Goal: Task Accomplishment & Management: Manage account settings

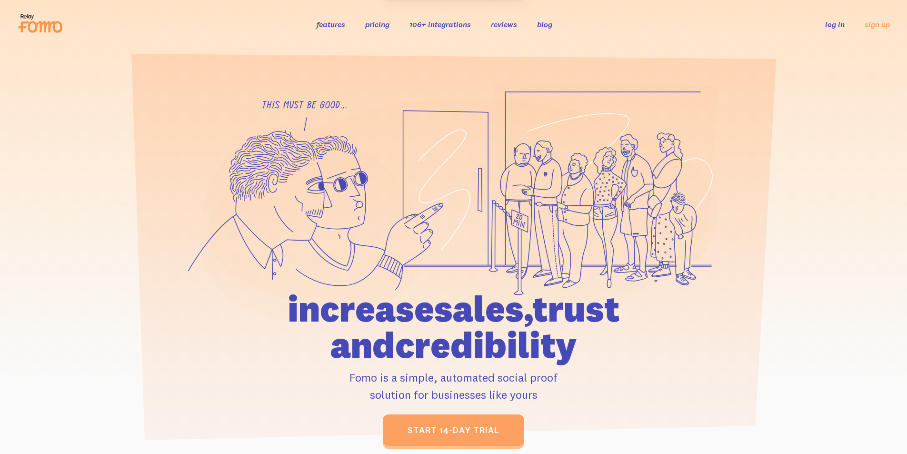
click at [836, 27] on link "log in" at bounding box center [836, 25] width 20 height 10
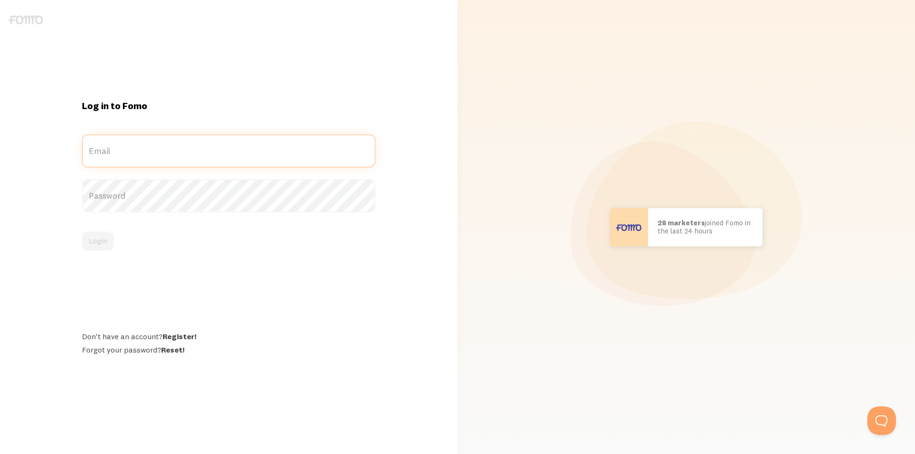
type input "jenny.oelkers@teachingchannel.com"
click at [176, 241] on div "Login" at bounding box center [228, 241] width 293 height 19
click at [88, 241] on button "Login" at bounding box center [98, 241] width 32 height 19
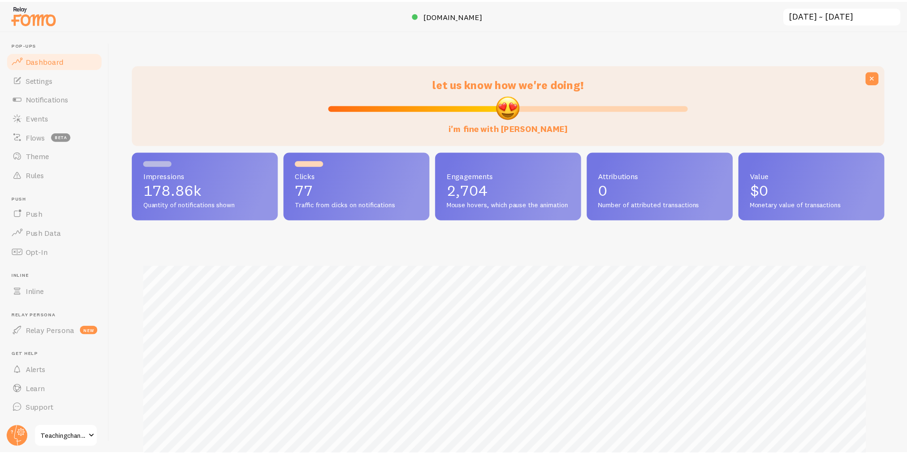
scroll to position [250, 752]
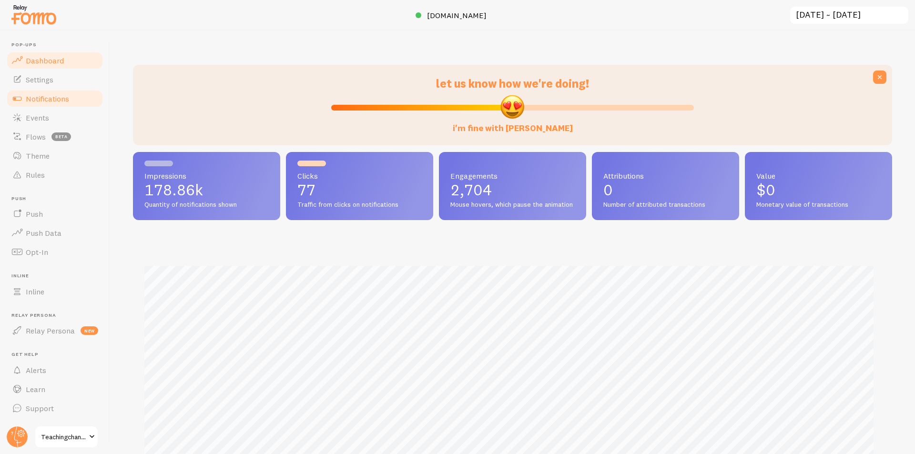
click at [47, 94] on span "Notifications" at bounding box center [47, 99] width 43 height 10
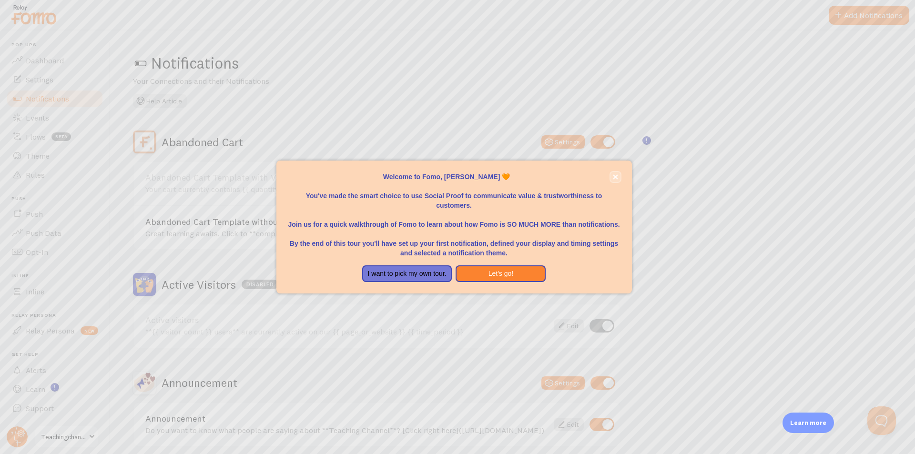
click at [613, 176] on icon "close," at bounding box center [615, 176] width 5 height 5
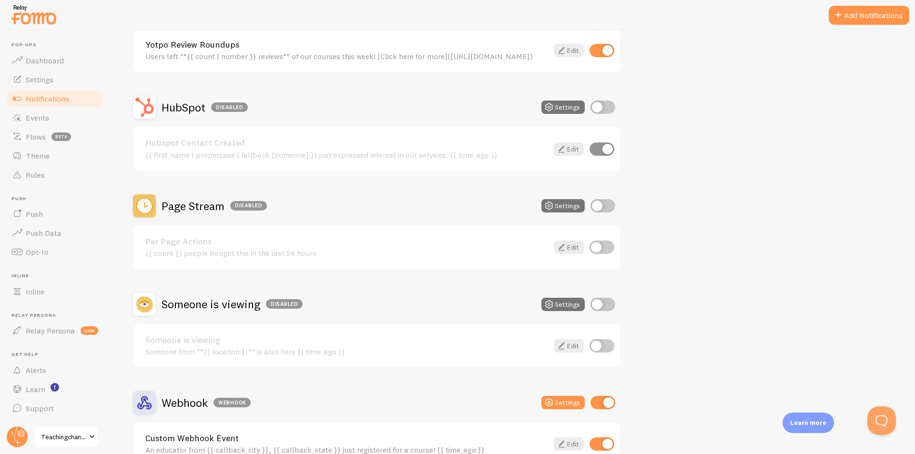
scroll to position [572, 0]
click at [30, 180] on link "Rules" at bounding box center [55, 174] width 98 height 19
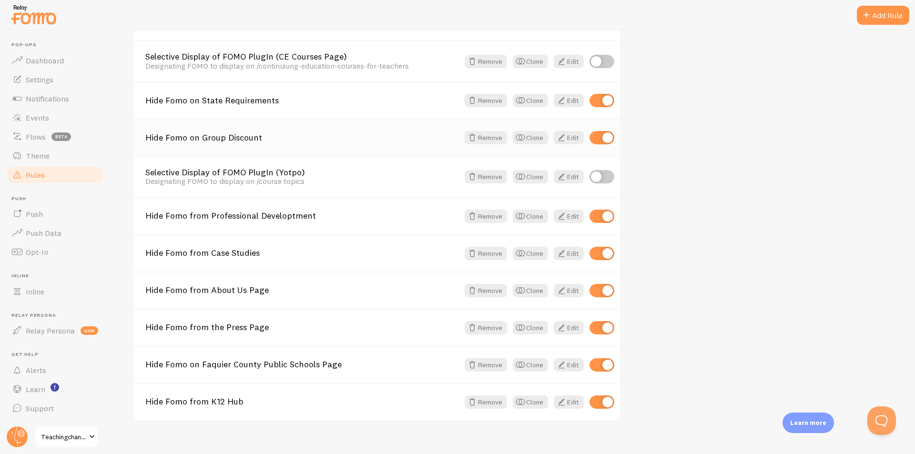
scroll to position [184, 0]
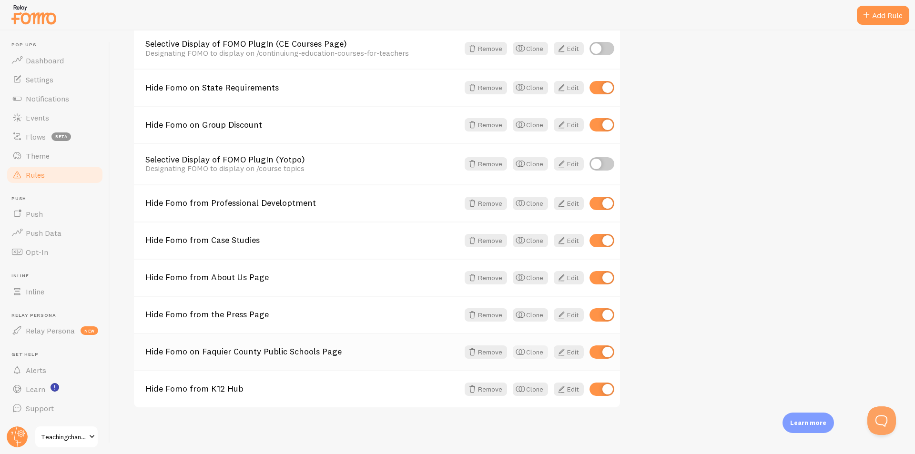
click at [528, 351] on button "Clone" at bounding box center [530, 351] width 35 height 13
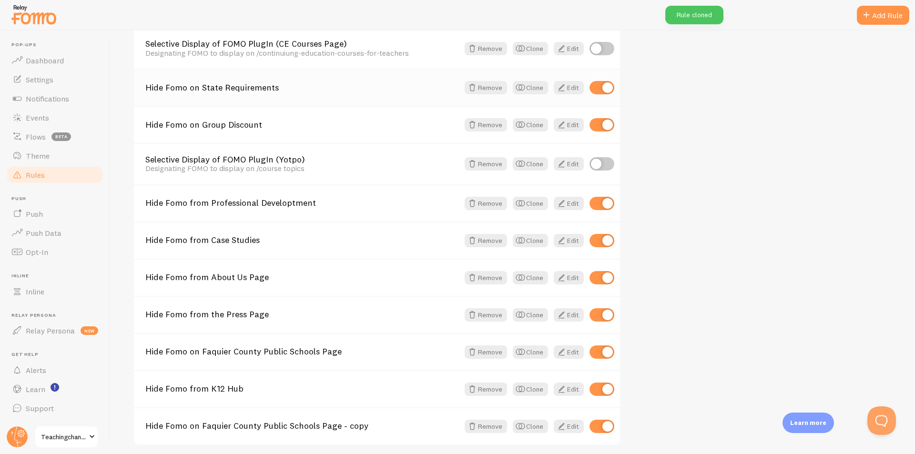
scroll to position [221, 0]
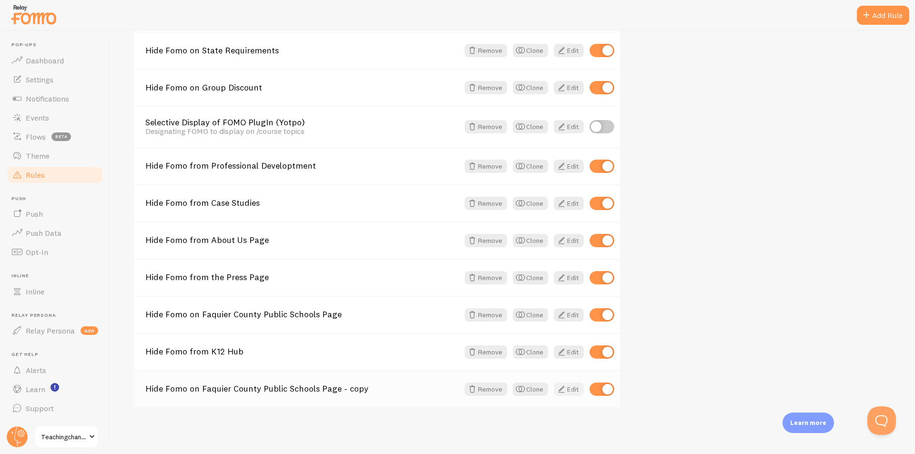
click at [570, 393] on link "Edit" at bounding box center [569, 389] width 30 height 13
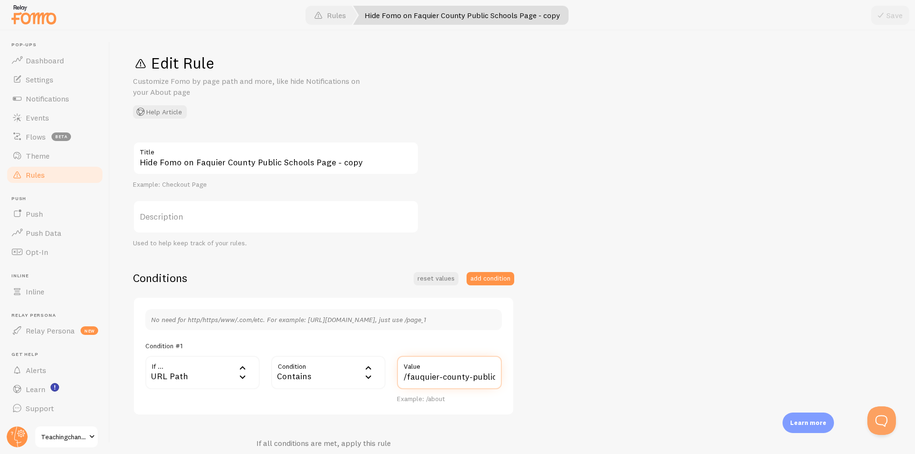
scroll to position [0, 35]
drag, startPoint x: 402, startPoint y: 376, endPoint x: 607, endPoint y: 390, distance: 205.8
click at [607, 390] on div "Hide Fomo on Faquier County Public Schools Page - copy Title Example: Checkout …" at bounding box center [512, 344] width 759 height 406
drag, startPoint x: 479, startPoint y: 377, endPoint x: 389, endPoint y: 378, distance: 89.6
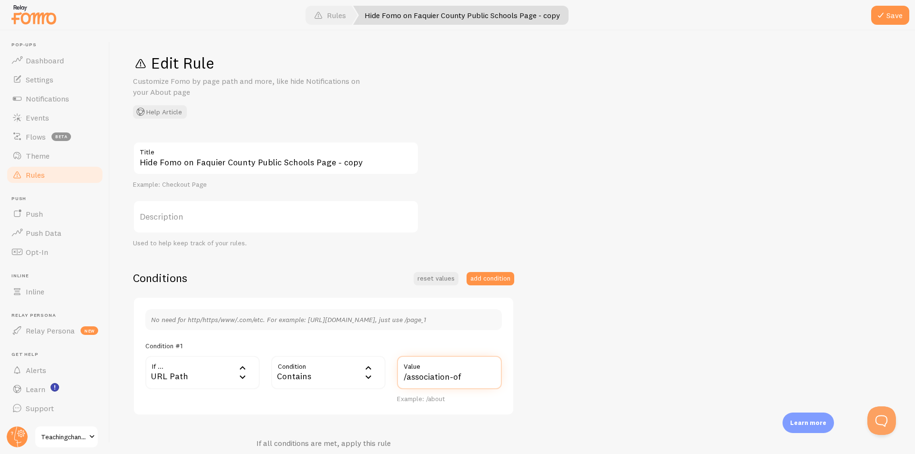
click at [389, 378] on div "If ... url URL Path URL Path URL Parameter Home page Mobile Browser URL Host CS…" at bounding box center [324, 380] width 368 height 48
paste input "association-of-[DEMOGRAPHIC_DATA]-schools-international/"
type input "/association-of-[DEMOGRAPHIC_DATA]-schools-international/"
click at [354, 163] on input "Hide Fomo on Faquier County Public Schools Page - copy" at bounding box center [276, 157] width 286 height 33
drag, startPoint x: 194, startPoint y: 163, endPoint x: 489, endPoint y: 171, distance: 295.0
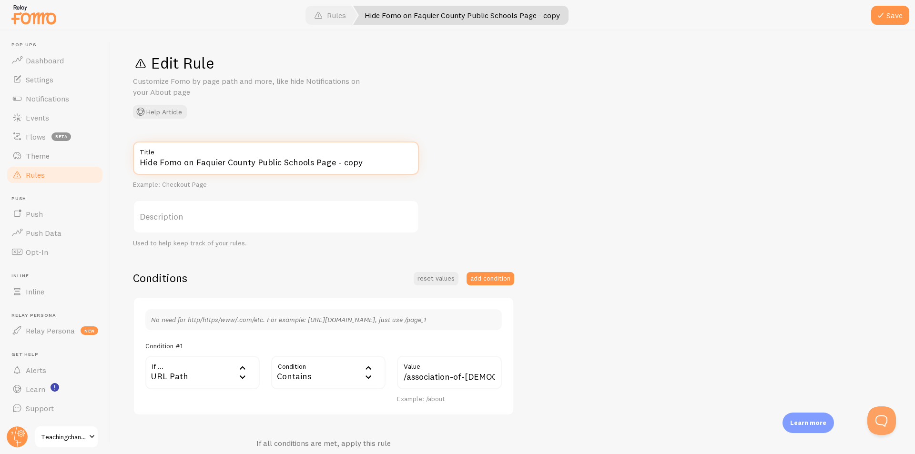
click at [489, 171] on div "Hide Fomo on Faquier County Public Schools Page - copy Title Example: Checkout …" at bounding box center [512, 344] width 759 height 406
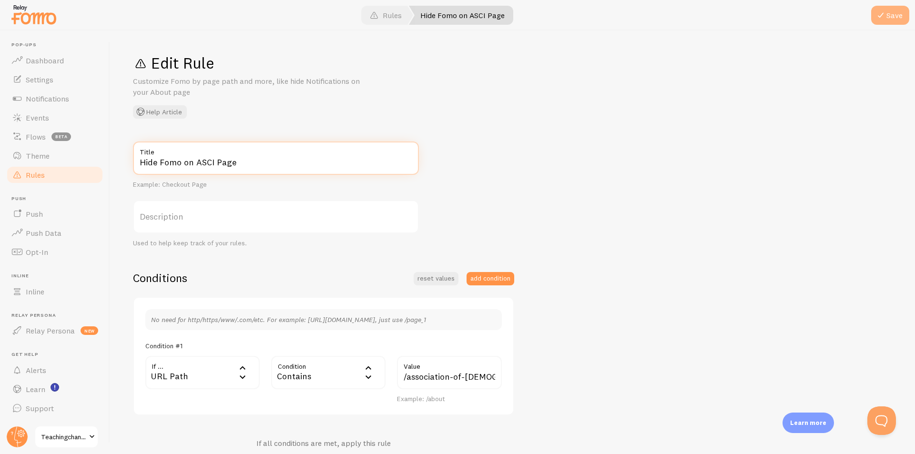
type input "Hide Fomo on ASCI Page"
click at [886, 15] on button "Save" at bounding box center [890, 15] width 38 height 19
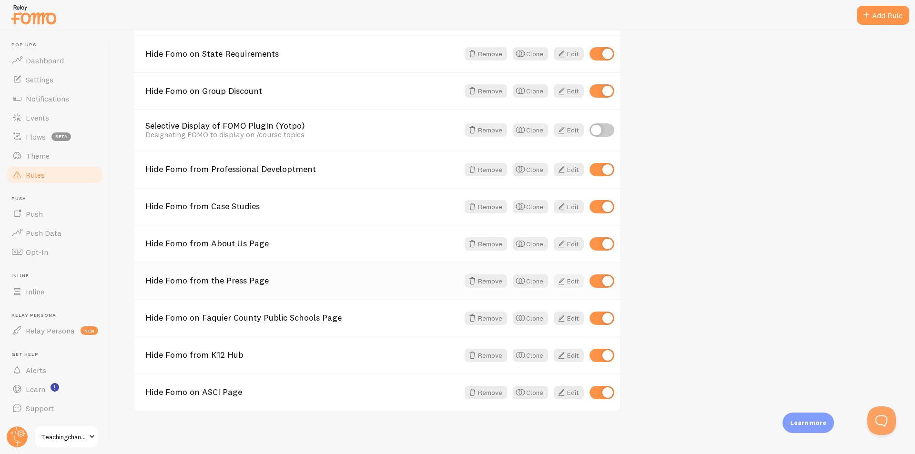
scroll to position [221, 0]
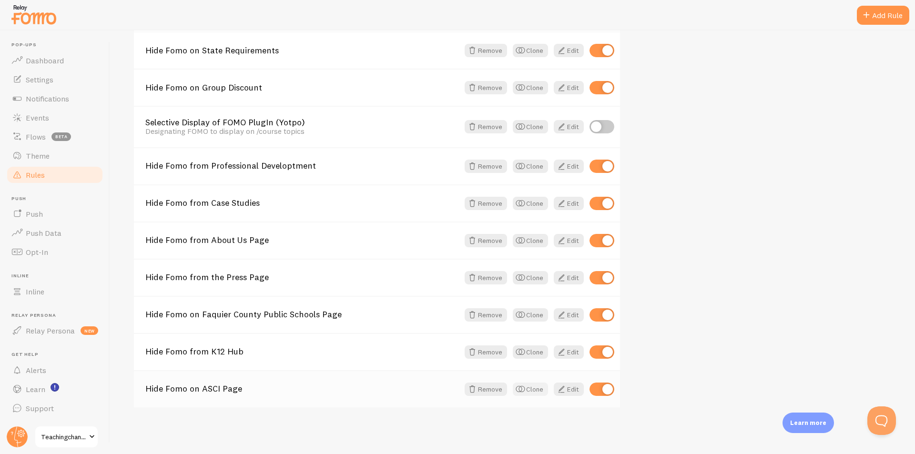
click at [529, 389] on button "Clone" at bounding box center [530, 389] width 35 height 13
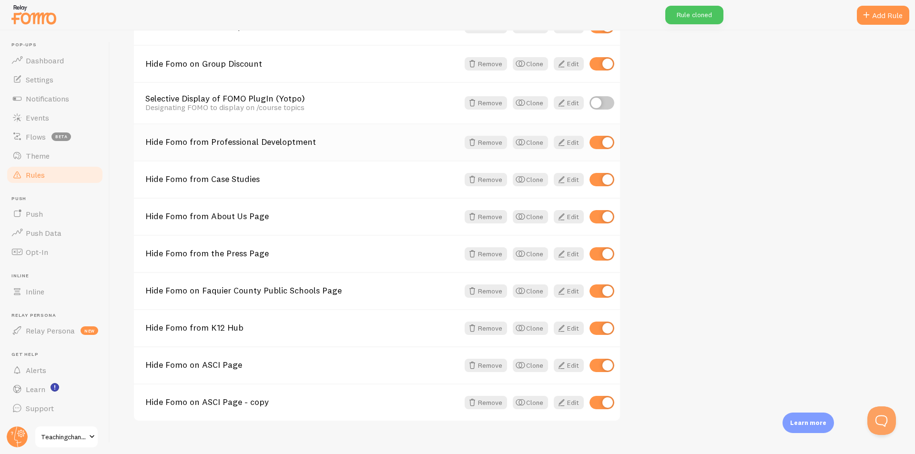
scroll to position [258, 0]
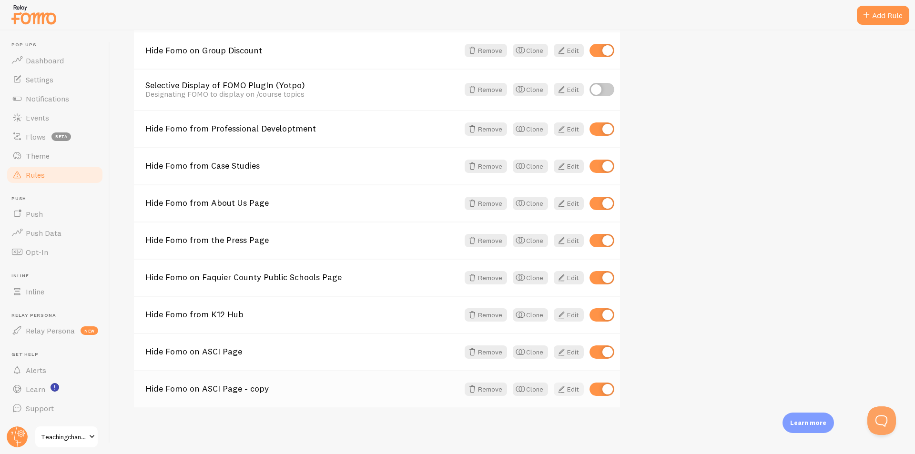
click at [569, 391] on link "Edit" at bounding box center [569, 389] width 30 height 13
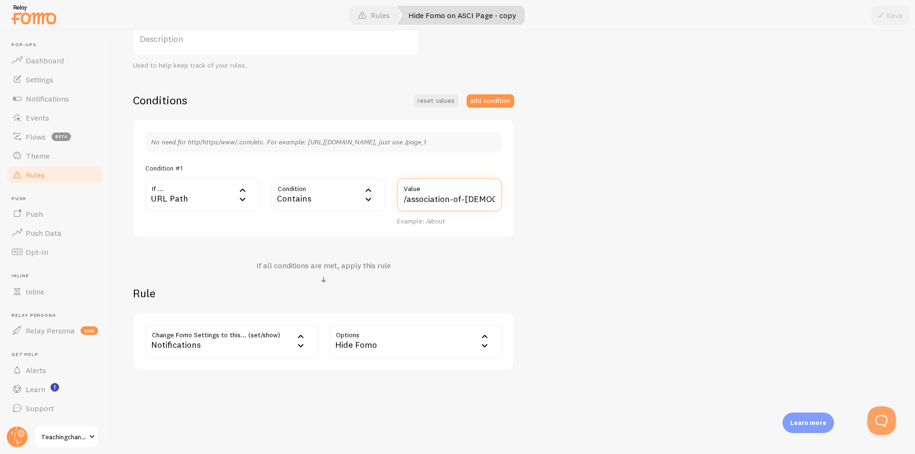
scroll to position [0, 89]
drag, startPoint x: 403, startPoint y: 196, endPoint x: 619, endPoint y: 208, distance: 216.6
click at [619, 208] on div "Hide Fomo on ASCI Page - copy Title Example: Checkout Page Description Used to …" at bounding box center [512, 167] width 759 height 406
paste input "columbus-diocese"
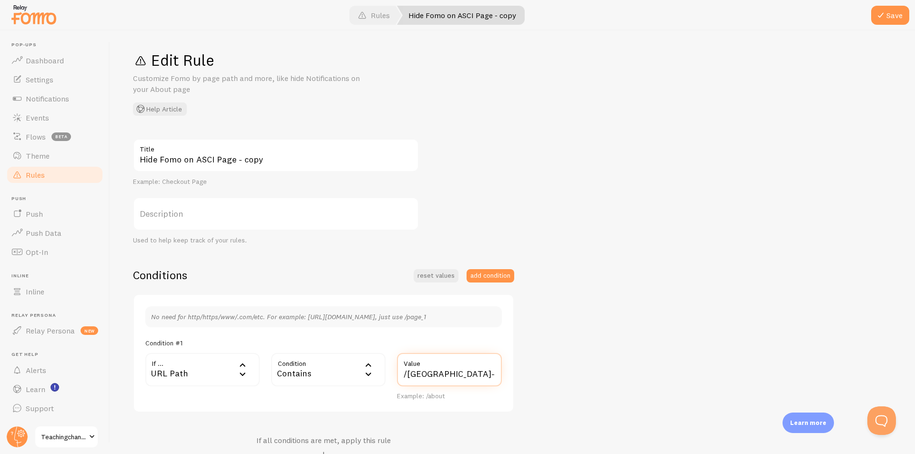
scroll to position [0, 0]
type input "/[GEOGRAPHIC_DATA]-diocese/"
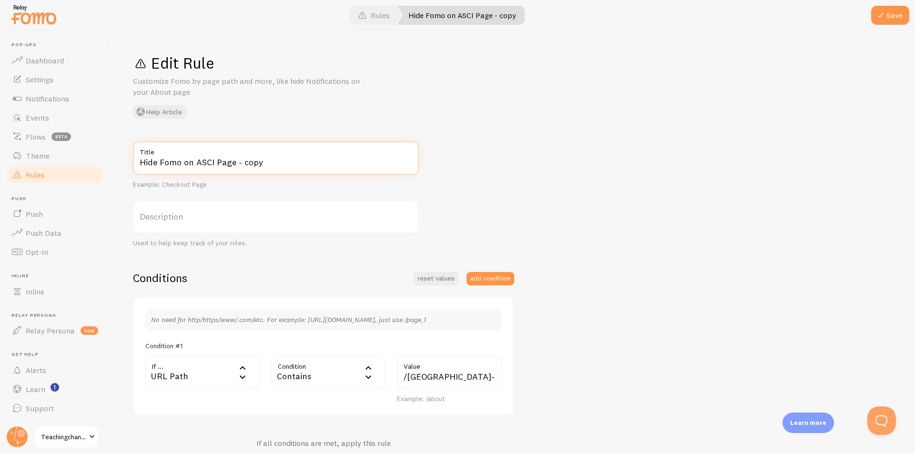
drag, startPoint x: 196, startPoint y: 162, endPoint x: 414, endPoint y: 150, distance: 218.5
click at [382, 167] on input "Hide Fomo on ASCI Page - copy" at bounding box center [276, 157] width 286 height 33
type input "Hide Fomo on [GEOGRAPHIC_DATA]"
click at [891, 16] on button "Save" at bounding box center [890, 15] width 38 height 19
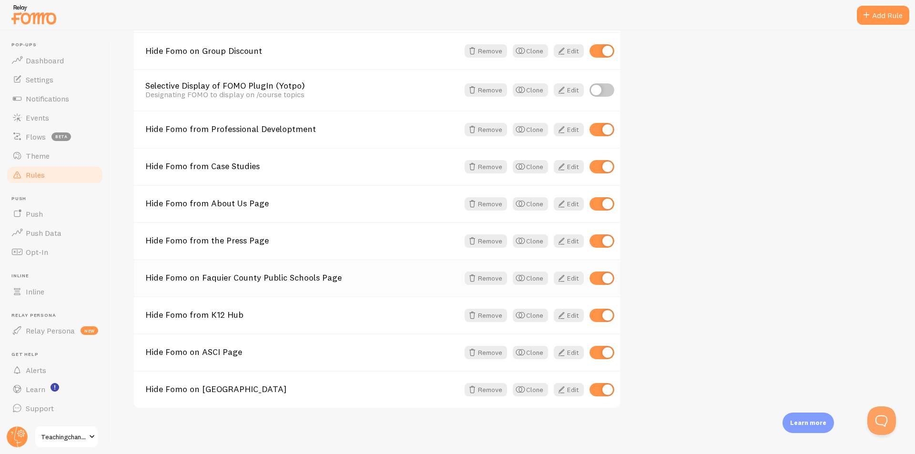
scroll to position [258, 0]
click at [530, 387] on button "Clone" at bounding box center [530, 389] width 35 height 13
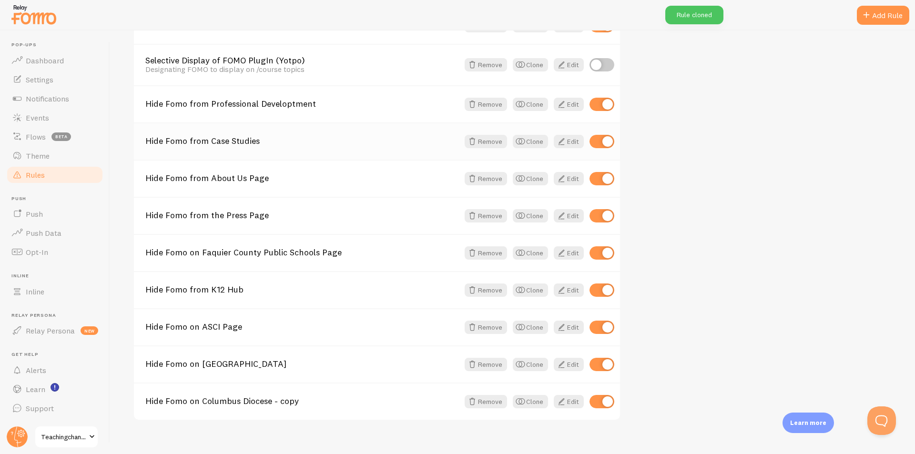
scroll to position [295, 0]
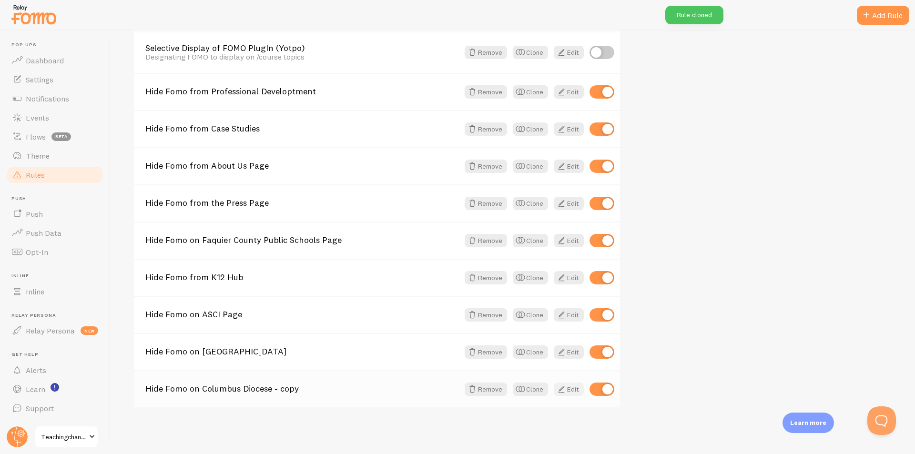
click at [562, 390] on span at bounding box center [560, 388] width 11 height 11
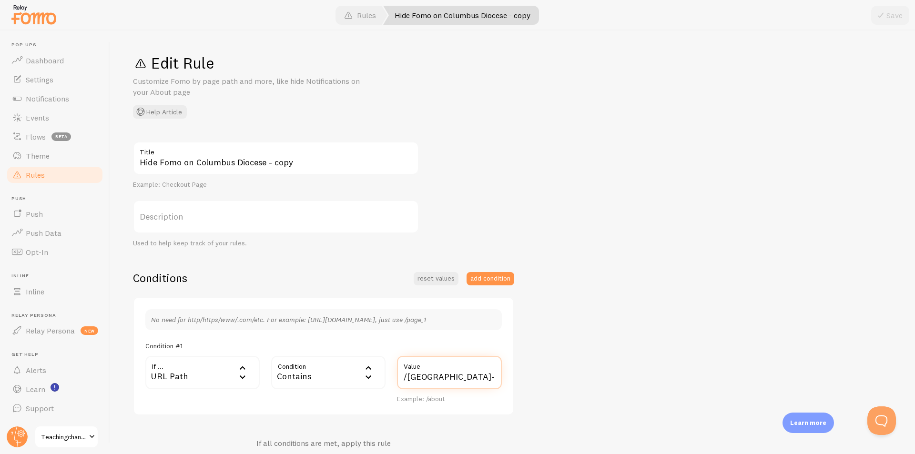
drag, startPoint x: 404, startPoint y: 377, endPoint x: 531, endPoint y: 376, distance: 127.2
click at [531, 376] on div "Hide Fomo on Columbus Diocese - copy Title Example: Checkout Page Description U…" at bounding box center [512, 344] width 759 height 406
paste input "east-[GEOGRAPHIC_DATA]-public-schools"
type input "/east-[GEOGRAPHIC_DATA]-public-schools/"
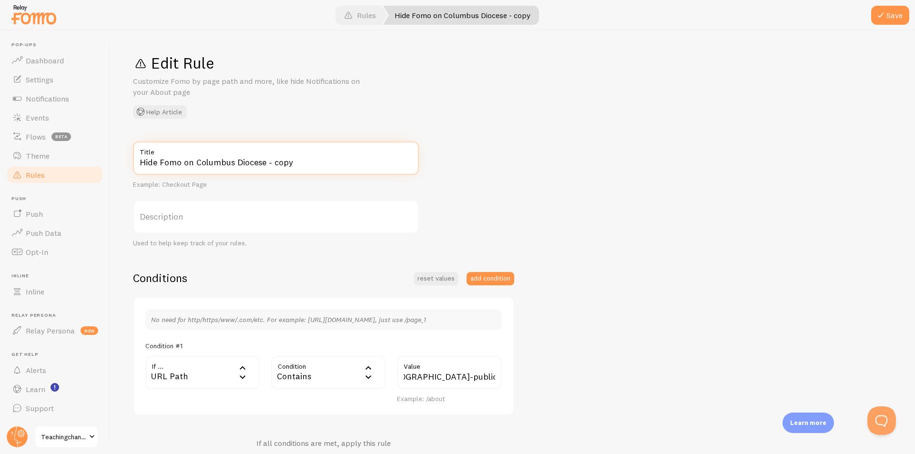
scroll to position [0, 0]
drag, startPoint x: 210, startPoint y: 161, endPoint x: 163, endPoint y: 156, distance: 47.0
click at [209, 161] on input "Hide Fomo on Columbus Diocese - copy" at bounding box center [276, 157] width 286 height 33
drag, startPoint x: 195, startPoint y: 162, endPoint x: 486, endPoint y: 118, distance: 294.3
click at [446, 173] on div "Hide Fomo on Columbus Diocese - copy Title Example: Checkout Page Description U…" at bounding box center [512, 344] width 759 height 406
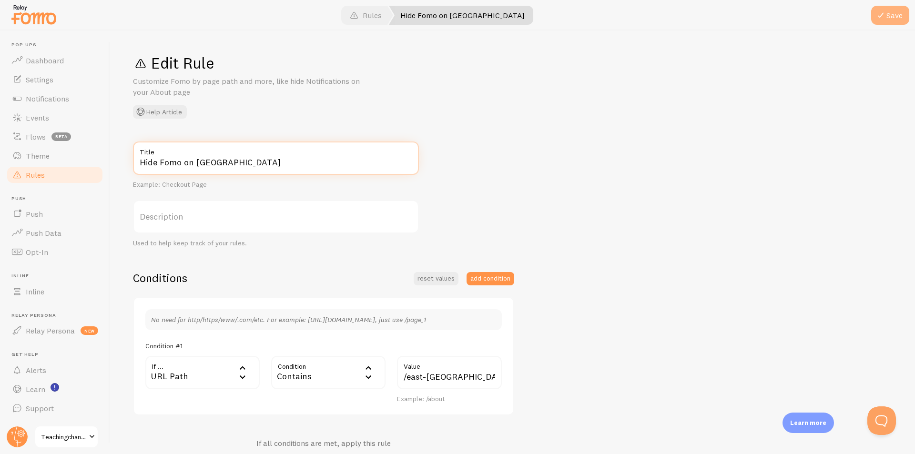
type input "Hide Fomo on [GEOGRAPHIC_DATA]"
click at [893, 21] on button "Save" at bounding box center [890, 15] width 38 height 19
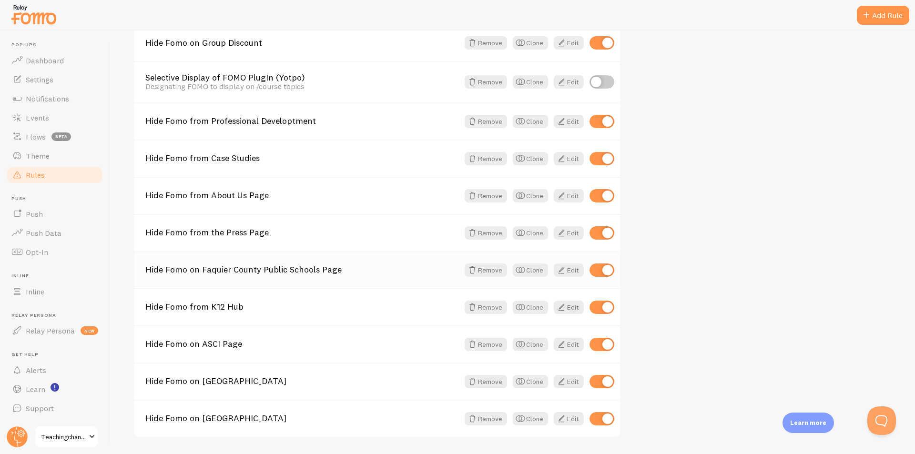
scroll to position [295, 0]
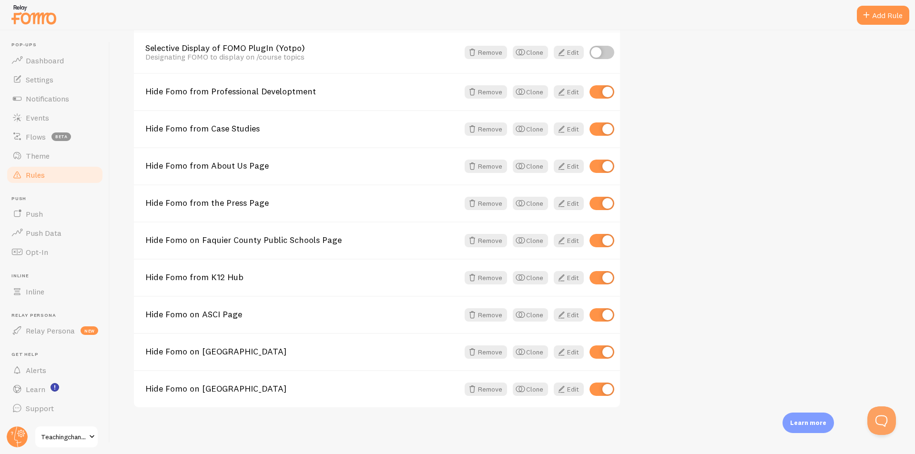
click at [527, 389] on button "Clone" at bounding box center [530, 389] width 35 height 13
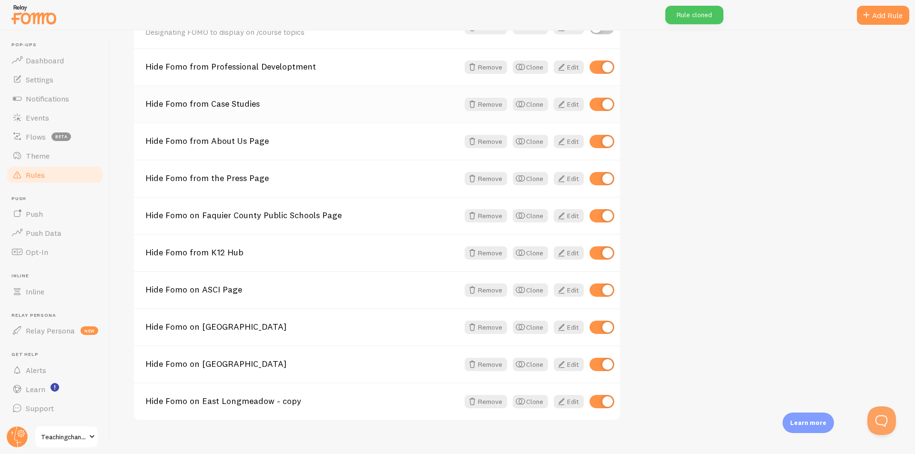
scroll to position [333, 0]
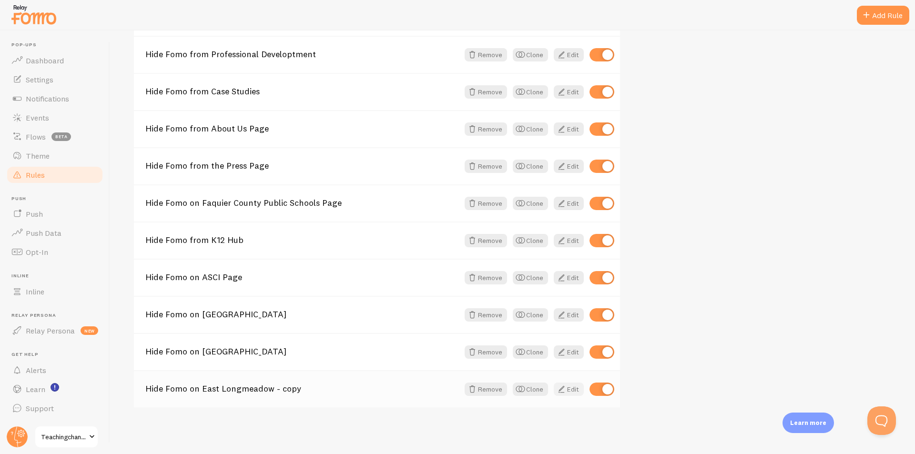
click at [569, 388] on link "Edit" at bounding box center [569, 389] width 30 height 13
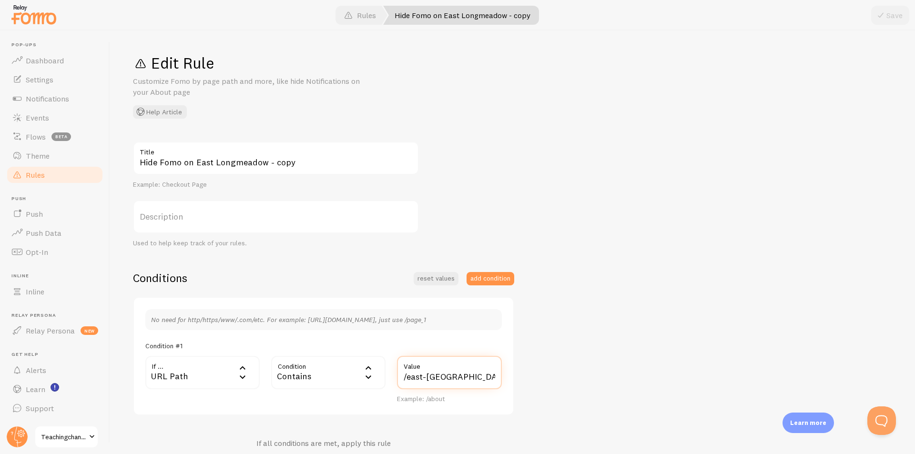
scroll to position [0, 41]
drag, startPoint x: 401, startPoint y: 378, endPoint x: 623, endPoint y: 371, distance: 222.6
click at [623, 371] on div "Hide Fomo on East Longmeadow - copy Title Example: Checkout Page Description Us…" at bounding box center [512, 344] width 759 height 406
paste input "[PERSON_NAME]"
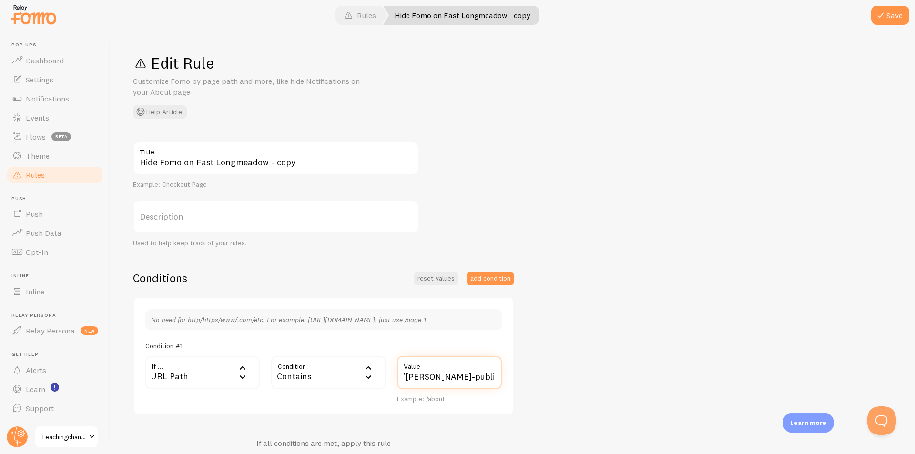
type input "/[PERSON_NAME]-public-schools/"
click at [237, 164] on input "Hide Fomo on East Longmeadow - copy" at bounding box center [276, 157] width 286 height 33
drag, startPoint x: 194, startPoint y: 162, endPoint x: 655, endPoint y: 163, distance: 460.7
click at [655, 163] on div "Hide Fomo on East Longmeadow - copy Title Example: Checkout Page Description Us…" at bounding box center [512, 344] width 759 height 406
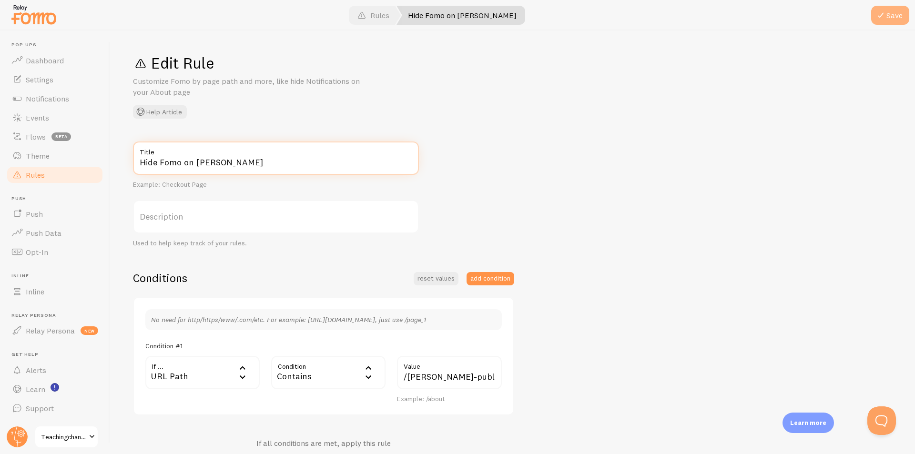
type input "Hide Fomo on [PERSON_NAME]"
click at [900, 14] on button "Save" at bounding box center [890, 15] width 38 height 19
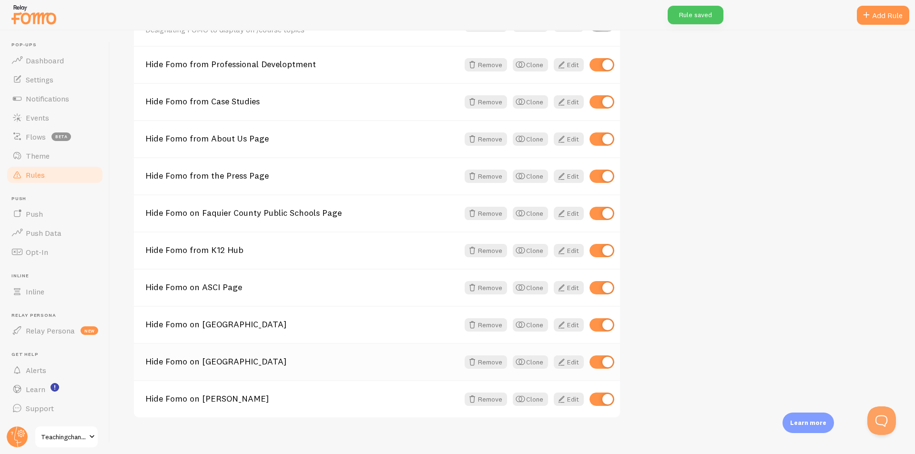
scroll to position [333, 0]
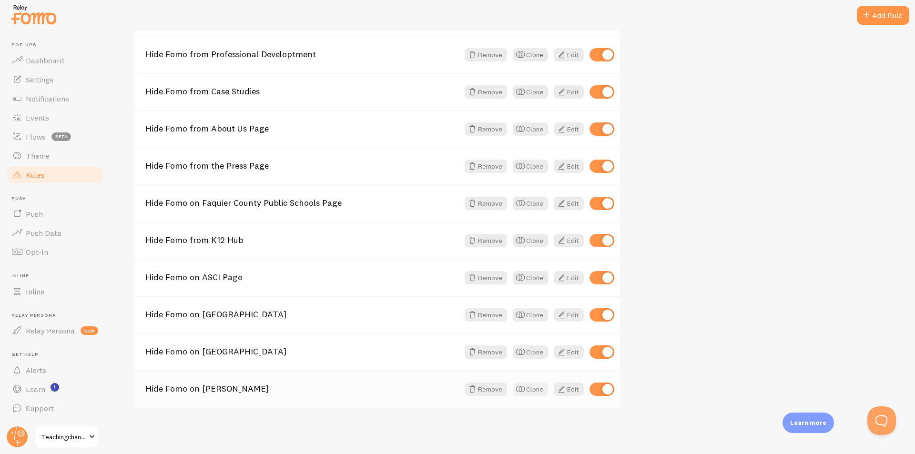
click at [528, 389] on button "Clone" at bounding box center [530, 389] width 35 height 13
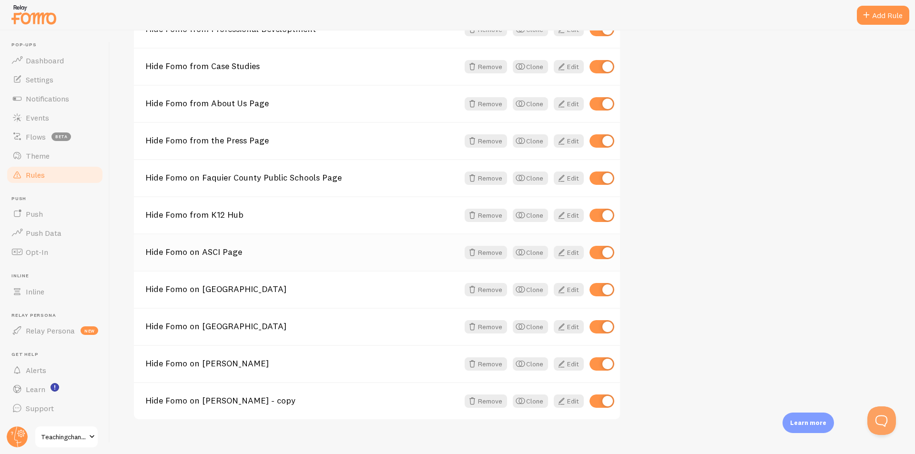
scroll to position [370, 0]
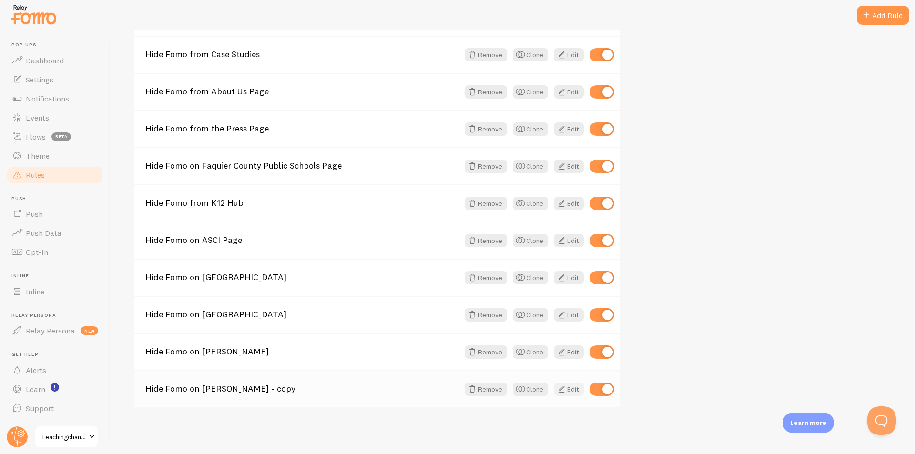
click at [565, 387] on span at bounding box center [560, 388] width 11 height 11
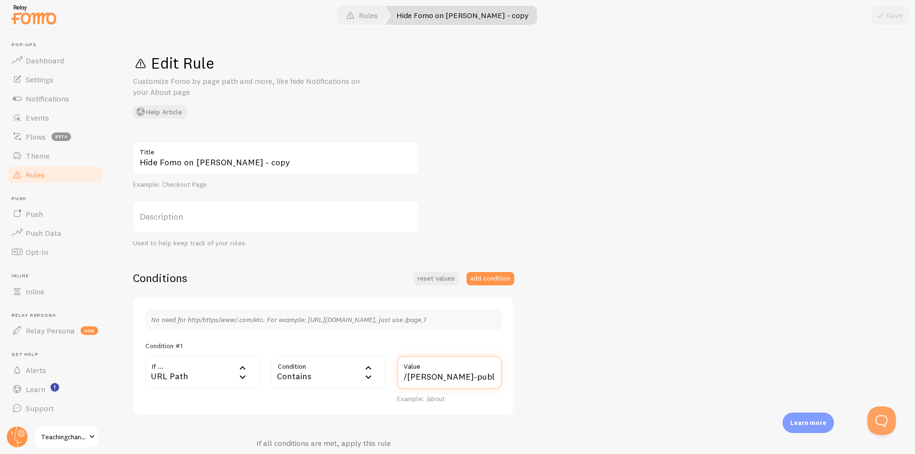
scroll to position [0, 2]
drag, startPoint x: 403, startPoint y: 378, endPoint x: 653, endPoint y: 371, distance: 249.7
click at [652, 371] on div "Hide Fomo on [PERSON_NAME] - copy Title Example: Checkout Page Description Used…" at bounding box center [512, 344] width 759 height 406
paste input "[PERSON_NAME]-consolidated"
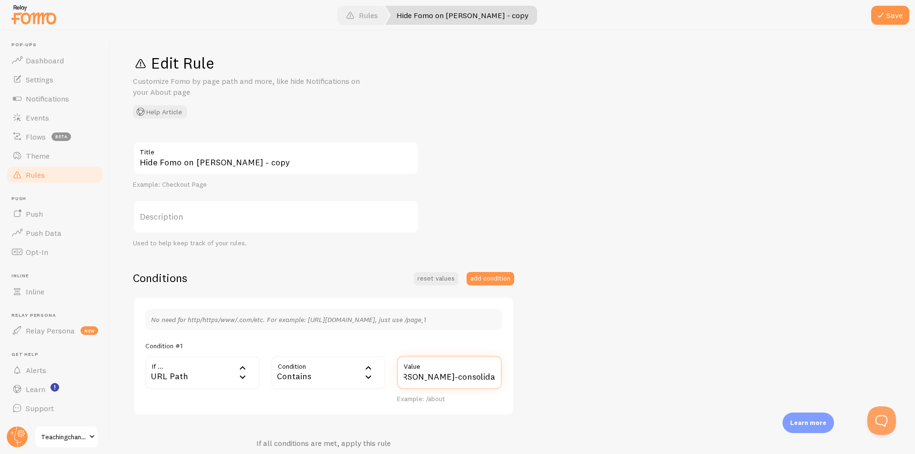
type input "/[PERSON_NAME]-consolidated/"
drag, startPoint x: 193, startPoint y: 161, endPoint x: 436, endPoint y: 167, distance: 243.0
click at [435, 167] on div "Hide Fomo on [PERSON_NAME] - copy Title Example: Checkout Page Description Used…" at bounding box center [512, 344] width 759 height 406
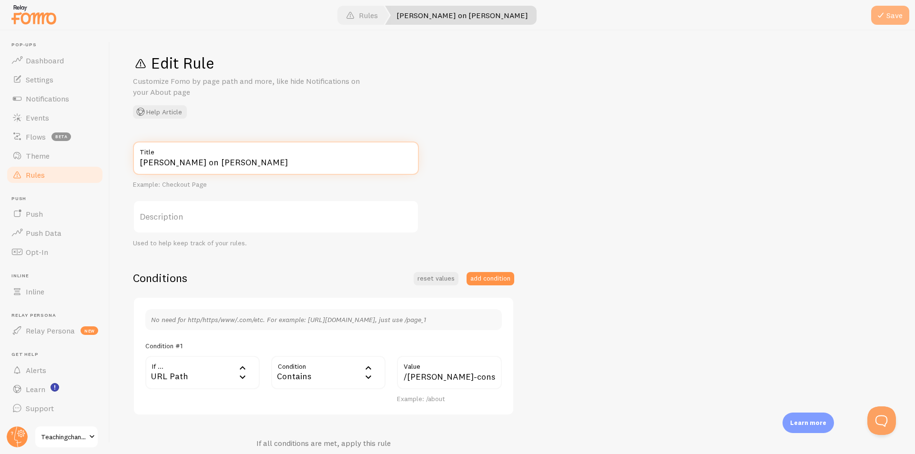
type input "[PERSON_NAME] on [PERSON_NAME]"
click at [893, 20] on button "Save" at bounding box center [890, 15] width 38 height 19
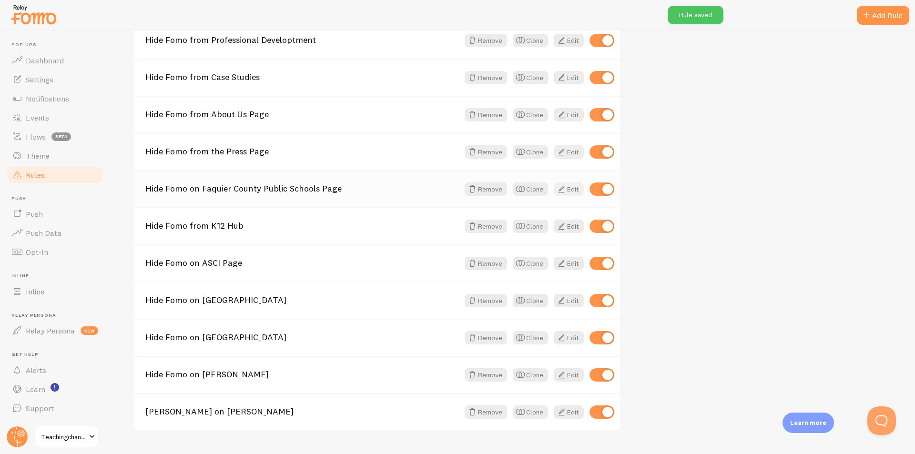
scroll to position [370, 0]
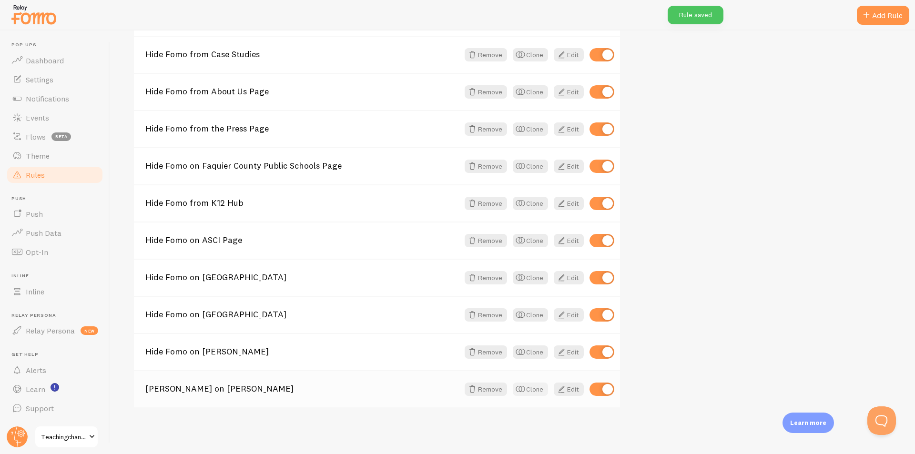
click at [526, 391] on button "Clone" at bounding box center [530, 389] width 35 height 13
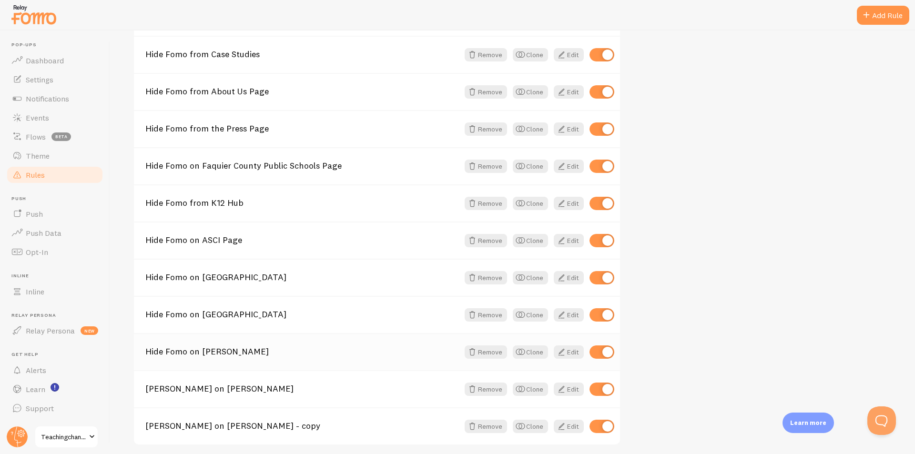
scroll to position [407, 0]
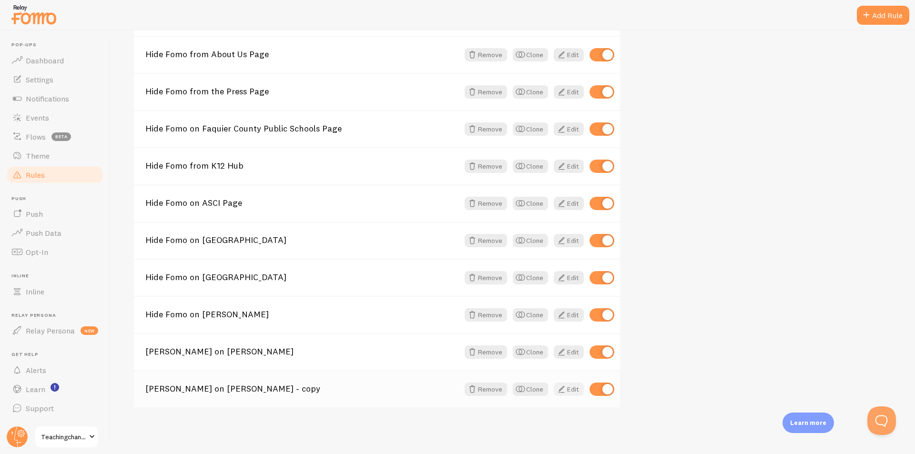
click at [565, 391] on span at bounding box center [560, 388] width 11 height 11
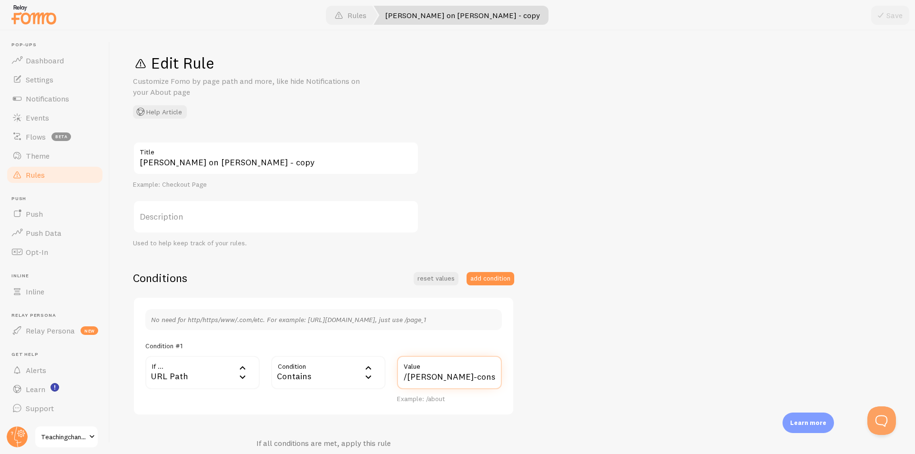
scroll to position [0, 20]
drag, startPoint x: 404, startPoint y: 375, endPoint x: 755, endPoint y: 362, distance: 350.8
click at [755, 362] on div "Hide Fomo on [PERSON_NAME] - copy Title Example: Checkout Page Description Used…" at bounding box center [512, 344] width 759 height 406
paste input "fremont-school-district-substitute-teachers"
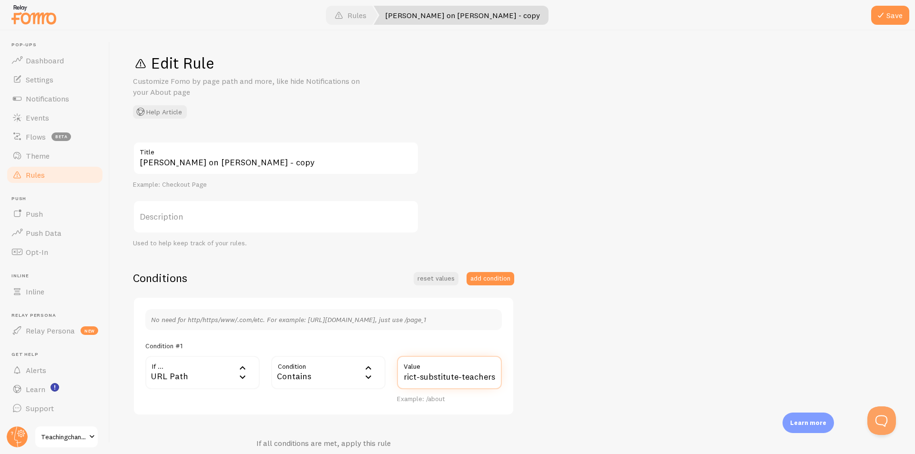
type input "/fremont-school-district-substitute-teachers/"
drag, startPoint x: 194, startPoint y: 162, endPoint x: 554, endPoint y: 154, distance: 359.8
click at [516, 166] on div "Hide Fomo on [PERSON_NAME] - copy Title Example: Checkout Page Description Used…" at bounding box center [512, 344] width 759 height 406
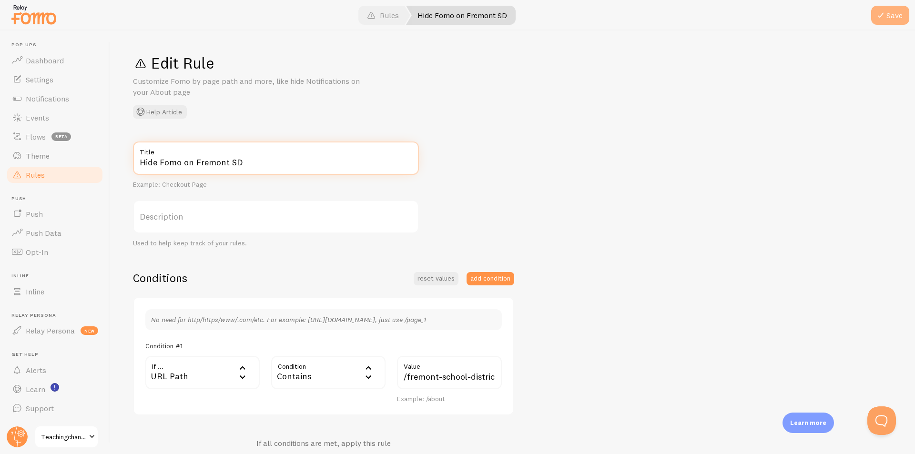
type input "Hide Fomo on Fremont SD"
click at [888, 15] on button "Save" at bounding box center [890, 15] width 38 height 19
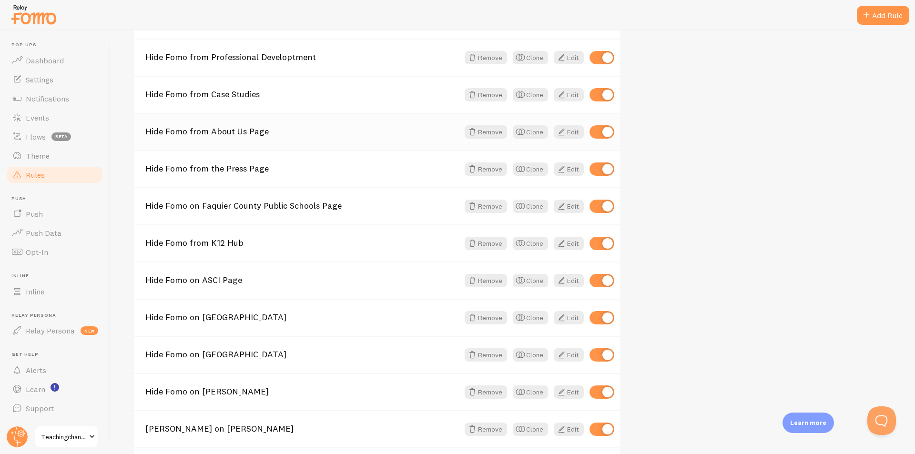
scroll to position [407, 0]
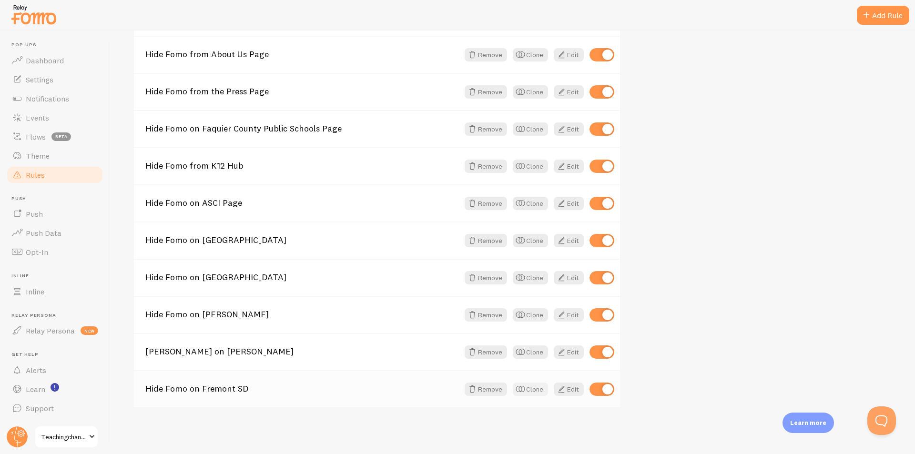
click at [528, 388] on button "Clone" at bounding box center [530, 389] width 35 height 13
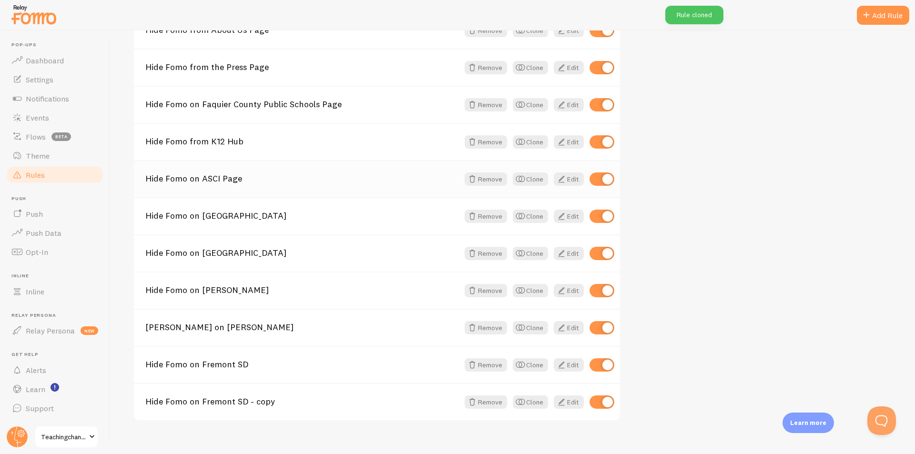
scroll to position [444, 0]
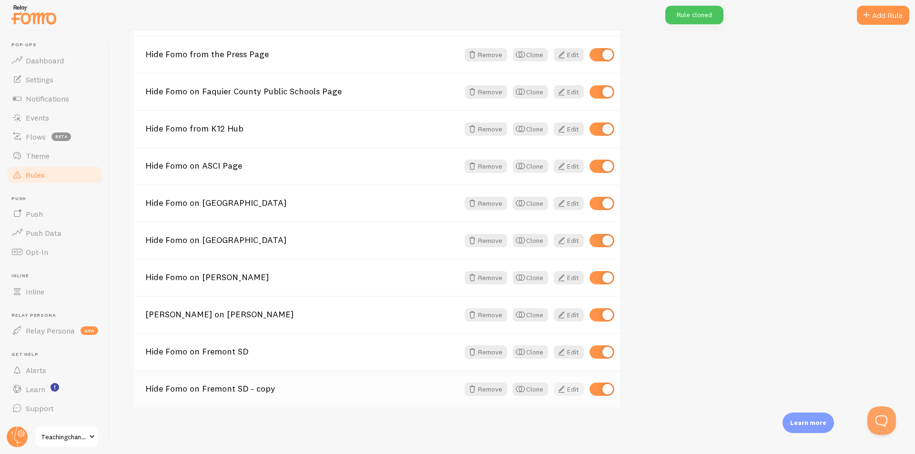
click at [567, 390] on link "Edit" at bounding box center [569, 389] width 30 height 13
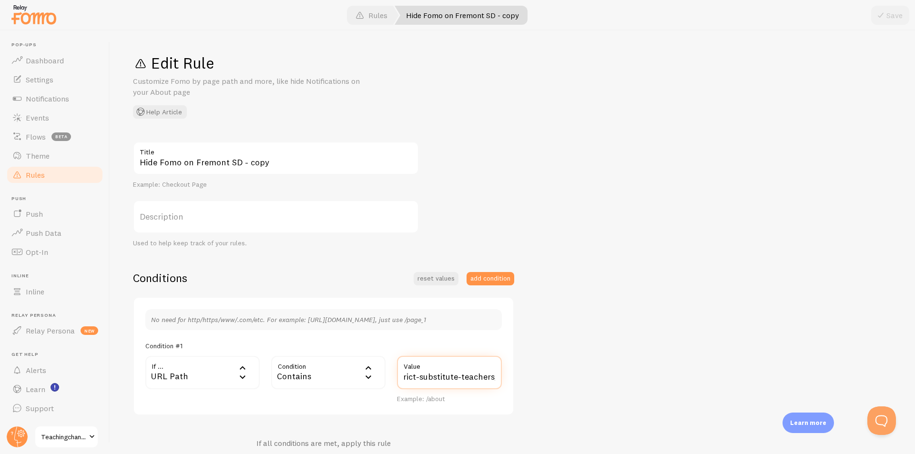
drag, startPoint x: 403, startPoint y: 378, endPoint x: 642, endPoint y: 352, distance: 240.1
click at [695, 369] on div "Hide Fomo on Fremont SD - copy Title Example: Checkout Page Description Used to…" at bounding box center [512, 344] width 759 height 406
paste input "geovision-alliance-abroad-and-teaching-channel"
type input "/geovision-alliance-abroad-and-teaching-channel/"
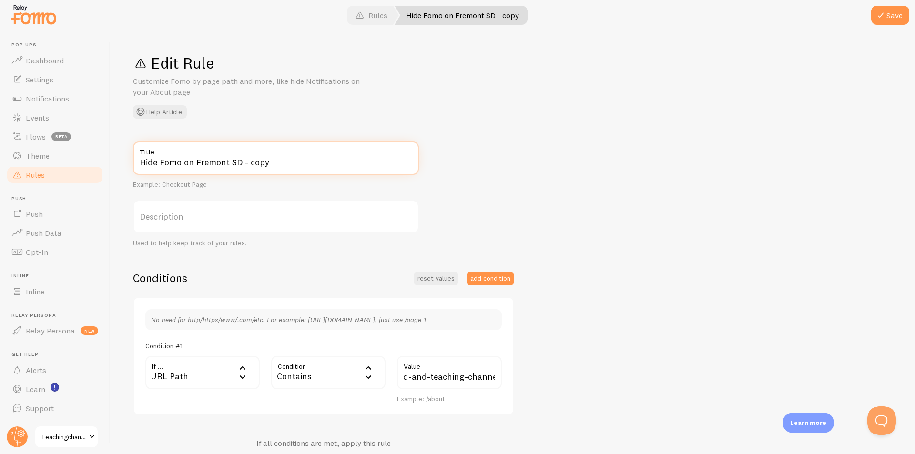
scroll to position [0, 0]
drag, startPoint x: 195, startPoint y: 161, endPoint x: 583, endPoint y: 150, distance: 387.5
click at [580, 153] on div "Hide Fomo on Fremont SD - copy Title Example: Checkout Page Description Used to…" at bounding box center [512, 344] width 759 height 406
type input "Hide Fomo on Geovision"
click at [895, 14] on button "Save" at bounding box center [890, 15] width 38 height 19
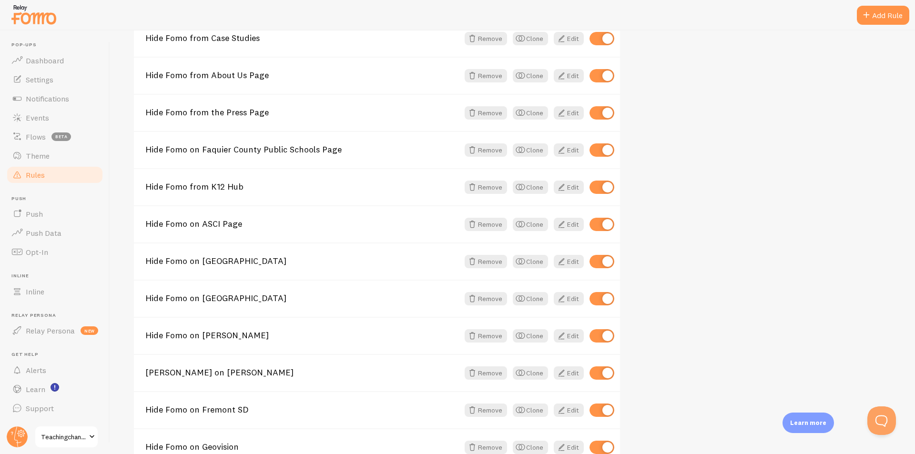
scroll to position [444, 0]
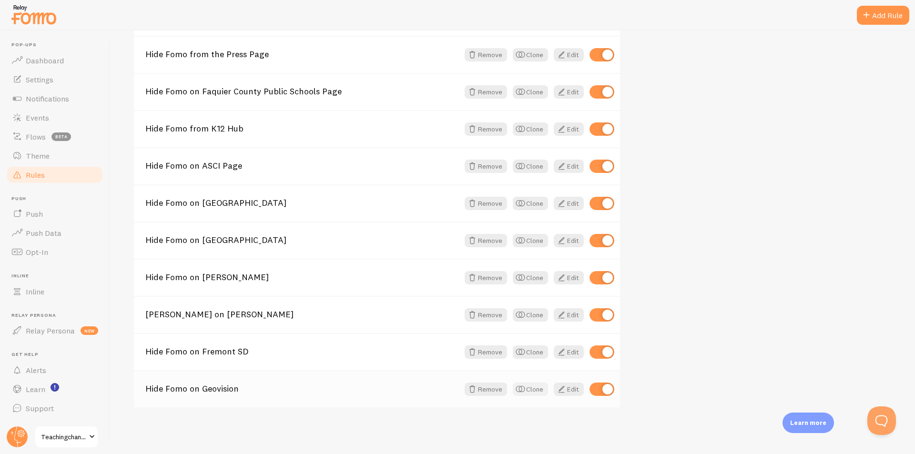
click at [529, 385] on button "Clone" at bounding box center [530, 389] width 35 height 13
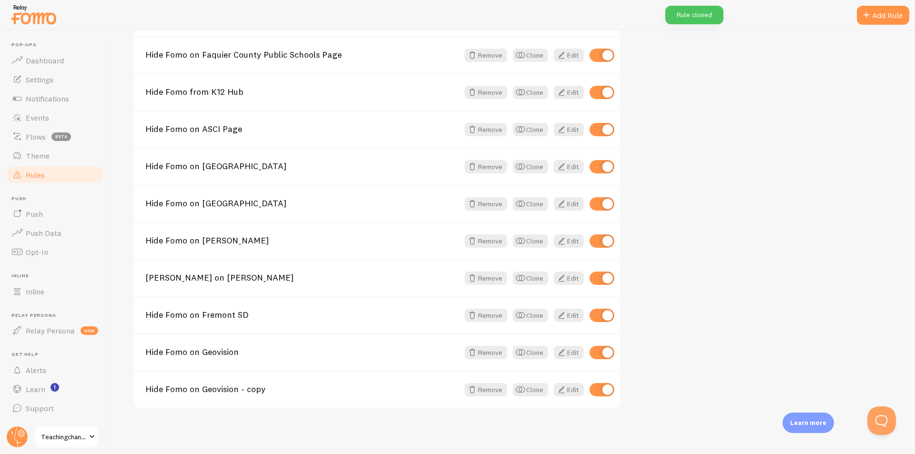
scroll to position [481, 0]
click at [567, 391] on link "Edit" at bounding box center [569, 389] width 30 height 13
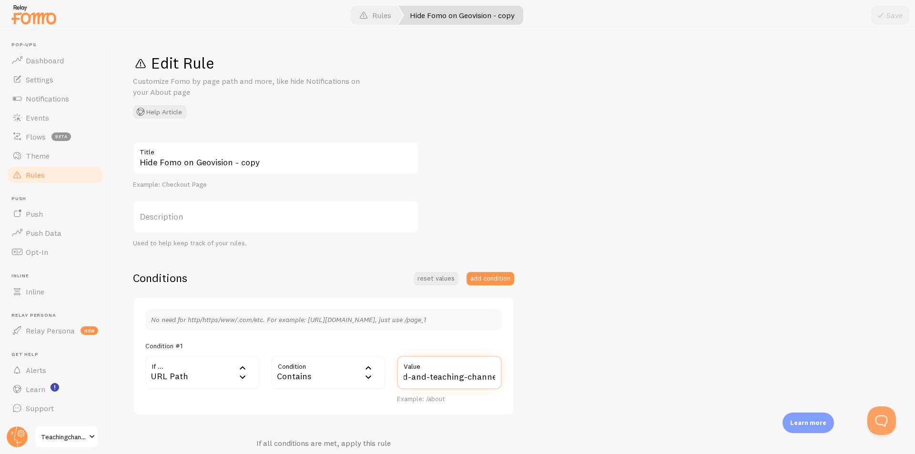
drag, startPoint x: 403, startPoint y: 377, endPoint x: 814, endPoint y: 356, distance: 411.7
click at [816, 361] on div "Hide Fomo on Geovision - copy Title Example: Checkout Page Description Used to …" at bounding box center [512, 344] width 759 height 406
paste input "central-[US_STATE]-professional-development"
type input "/central-[US_STATE]-professional-development/"
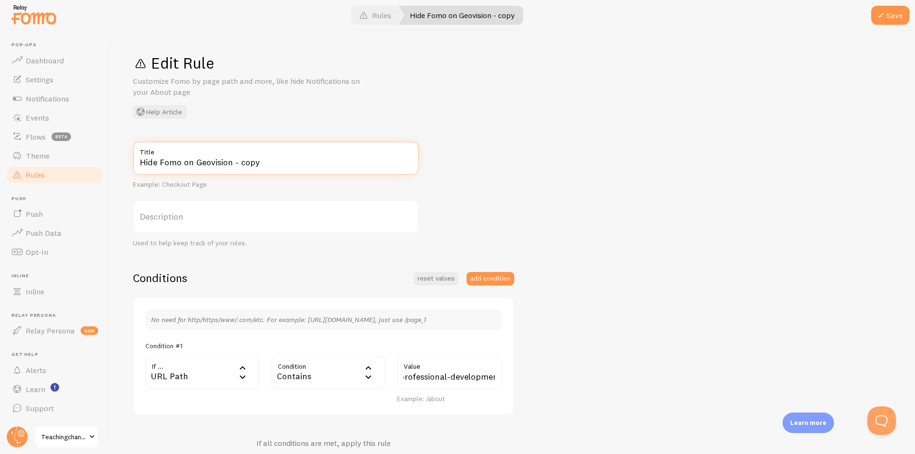
click at [196, 163] on input "Hide Fomo on Geovision - copy" at bounding box center [276, 157] width 286 height 33
drag, startPoint x: 195, startPoint y: 163, endPoint x: 344, endPoint y: 169, distance: 148.7
click at [343, 170] on input "Hide Fomo on Geovision - copy" at bounding box center [276, 157] width 286 height 33
type input "Hide Fomo on [GEOGRAPHIC_DATA][US_STATE] PD"
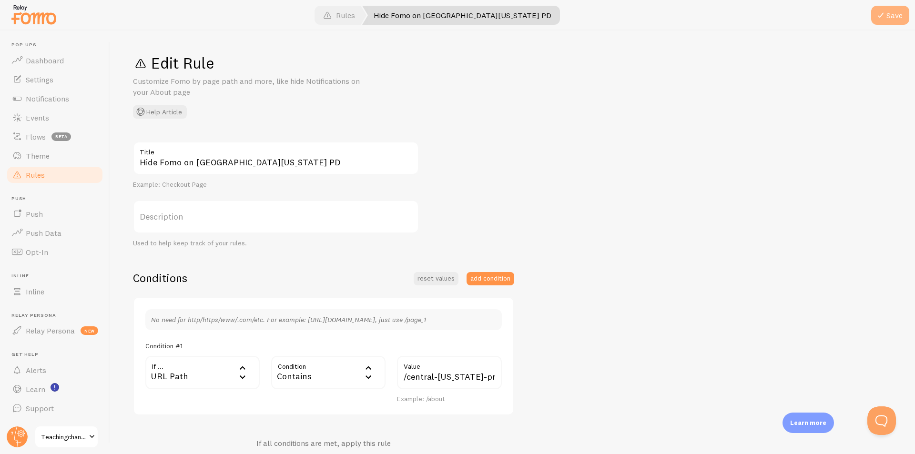
click at [889, 20] on button "Save" at bounding box center [890, 15] width 38 height 19
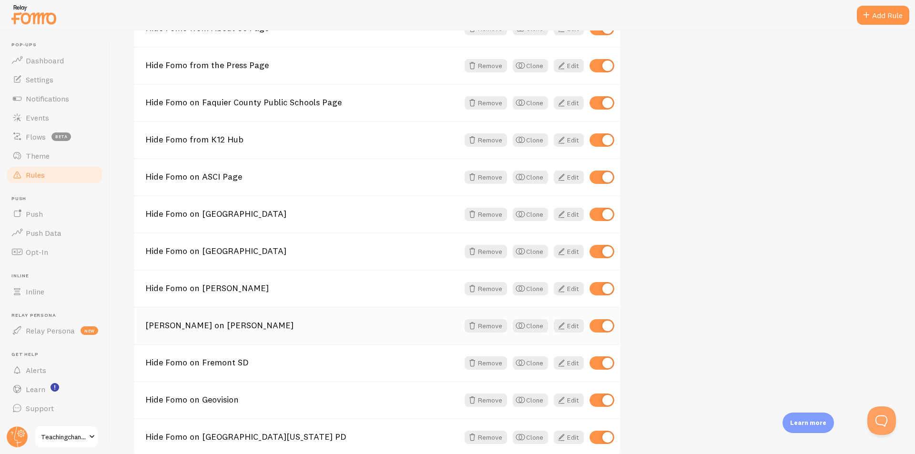
scroll to position [481, 0]
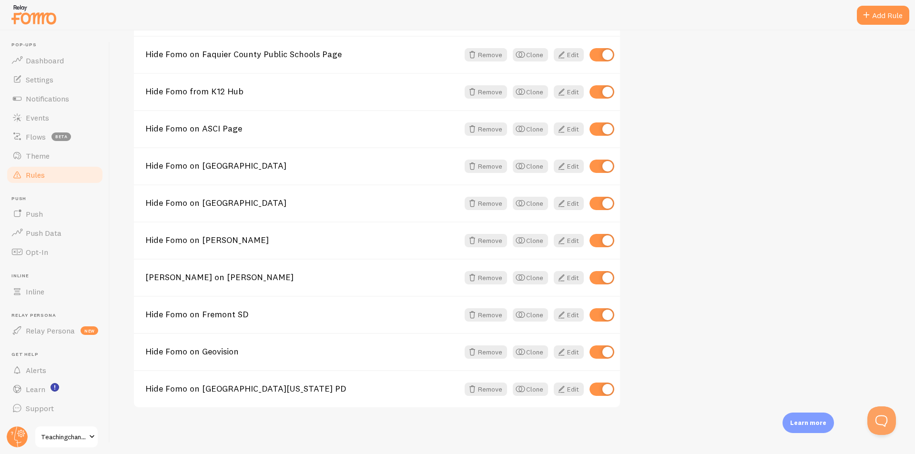
click at [534, 387] on button "Clone" at bounding box center [530, 389] width 35 height 13
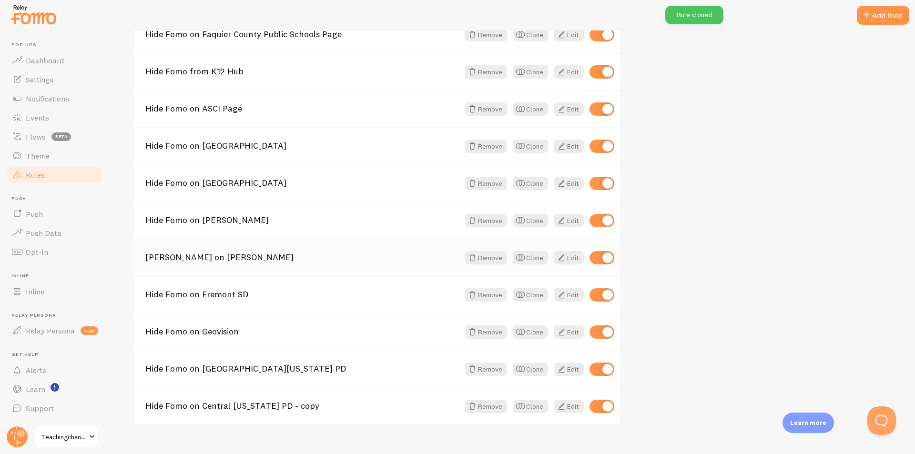
scroll to position [518, 0]
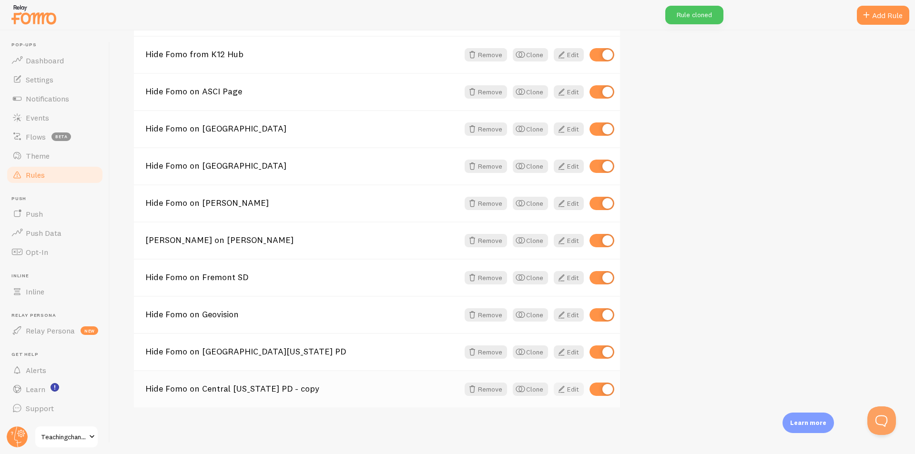
click at [571, 388] on link "Edit" at bounding box center [569, 389] width 30 height 13
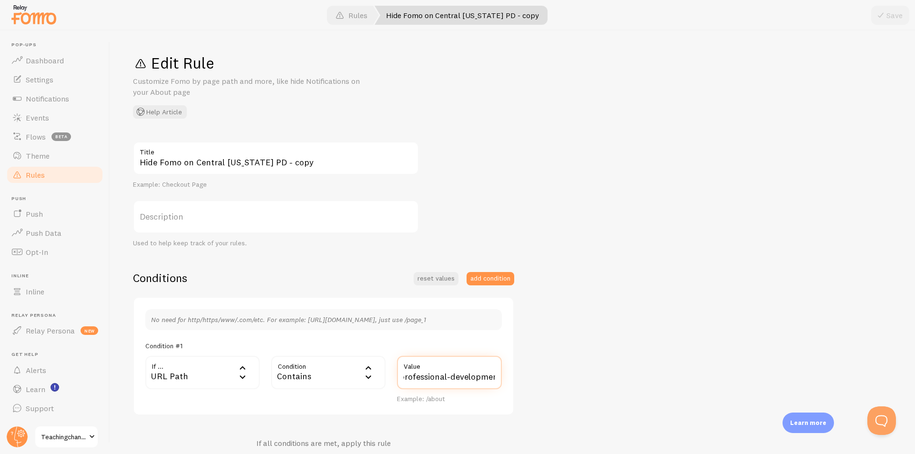
drag, startPoint x: 402, startPoint y: 376, endPoint x: 759, endPoint y: 361, distance: 357.6
click at [758, 364] on div "Hide Fomo on Central [US_STATE] PD - copy Title Example: Checkout Page Descript…" at bounding box center [512, 344] width 759 height 406
paste input "iteach-professional-development-for-employees"
type input "/iteach-professional-development-for-employees/"
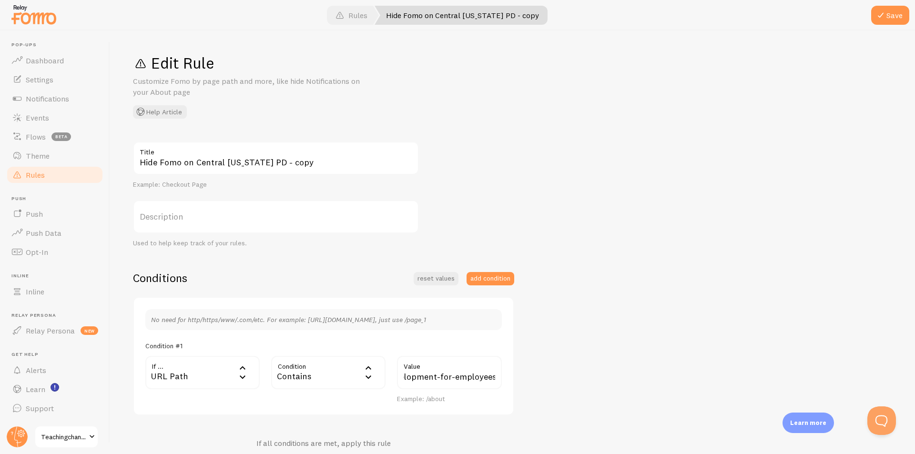
click at [268, 157] on label "Title" at bounding box center [276, 149] width 286 height 16
click at [268, 157] on input "Hide Fomo on Central [US_STATE] PD - copy" at bounding box center [276, 157] width 286 height 33
drag, startPoint x: 193, startPoint y: 162, endPoint x: 524, endPoint y: 149, distance: 330.4
click at [515, 161] on div "Hide Fomo on Central [US_STATE] PD - copy Title Example: Checkout Page Descript…" at bounding box center [512, 344] width 759 height 406
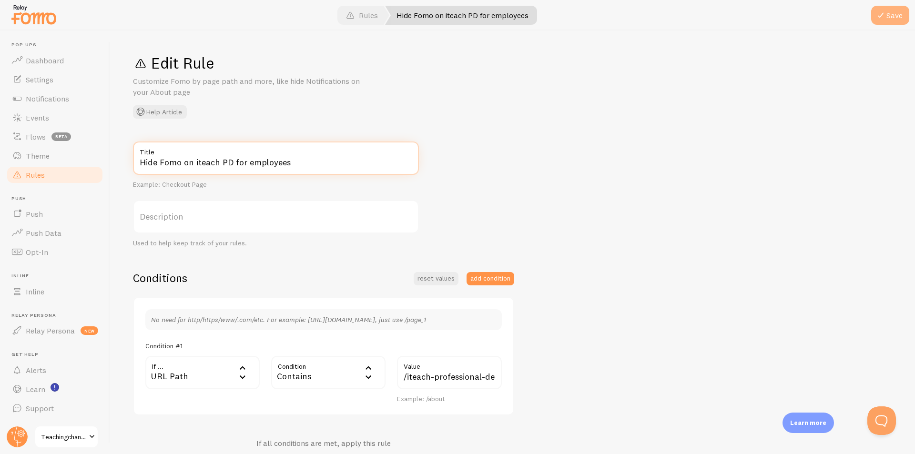
type input "Hide Fomo on iteach PD for employees"
click at [890, 10] on button "Save" at bounding box center [890, 15] width 38 height 19
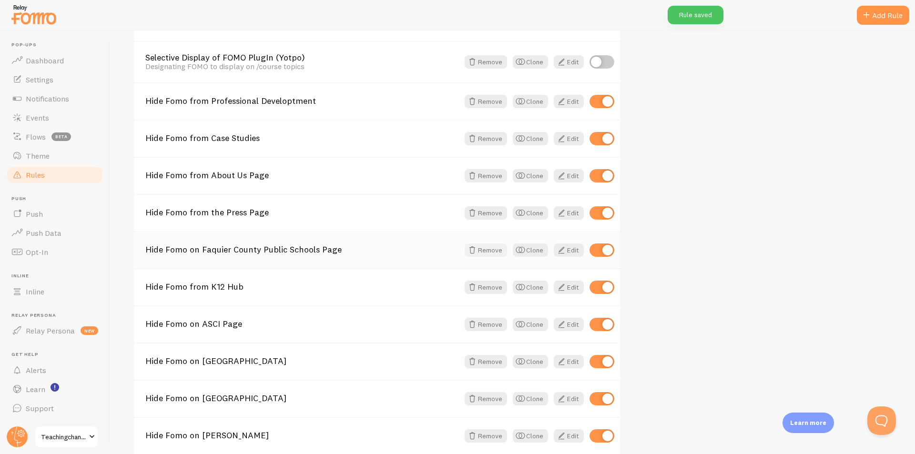
scroll to position [518, 0]
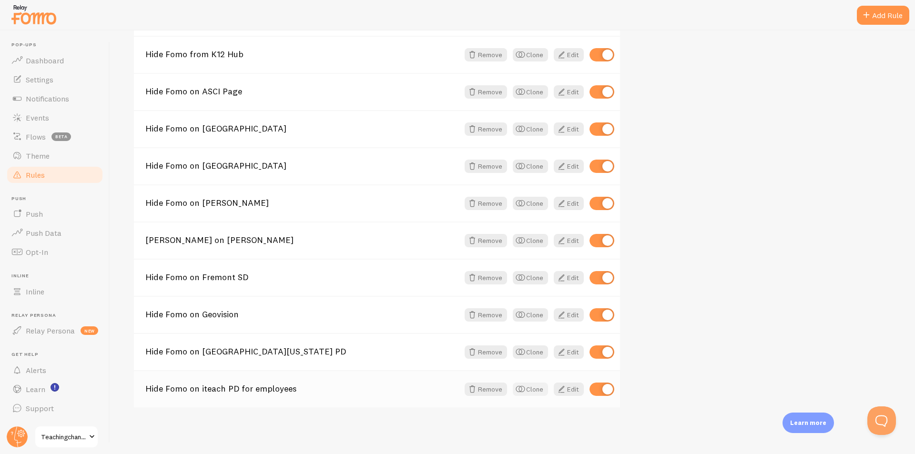
click at [533, 391] on button "Clone" at bounding box center [530, 389] width 35 height 13
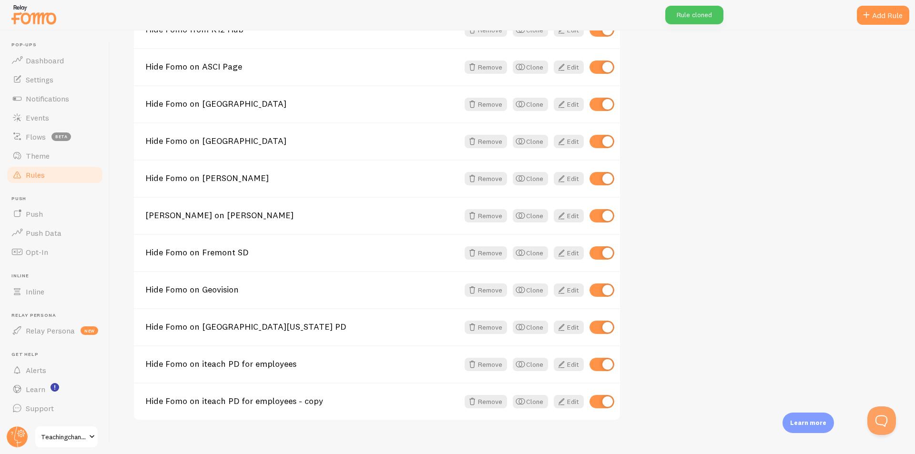
scroll to position [555, 0]
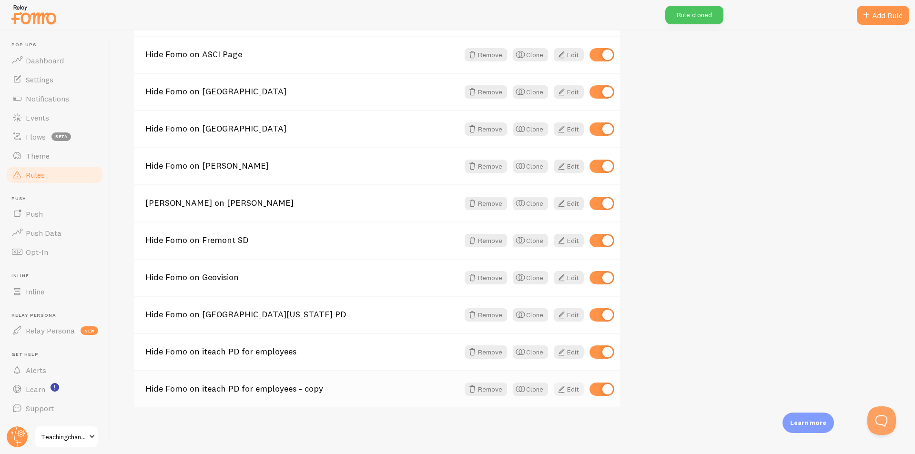
click at [574, 386] on link "Edit" at bounding box center [569, 389] width 30 height 13
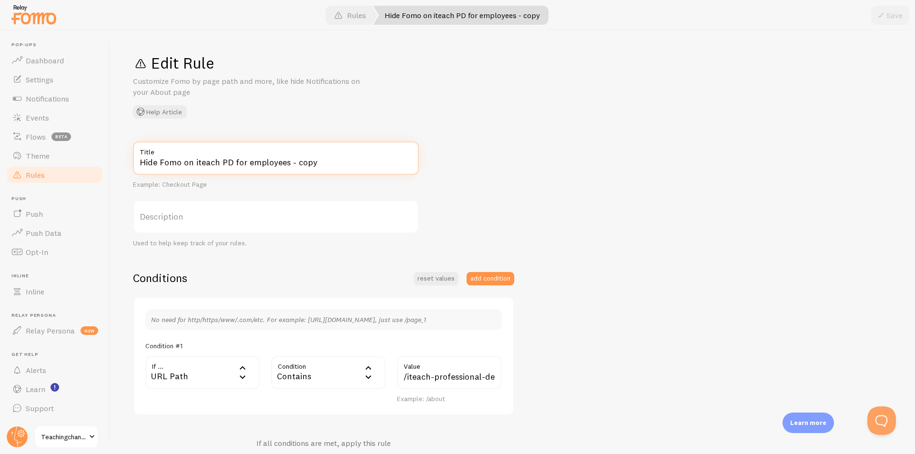
drag, startPoint x: 193, startPoint y: 161, endPoint x: 638, endPoint y: 171, distance: 444.5
click at [638, 171] on div "Hide Fomo on iteach PD for employees - copy Title Example: Checkout Page Descri…" at bounding box center [512, 344] width 759 height 406
type input "Hide Fomo on MN Active Admin"
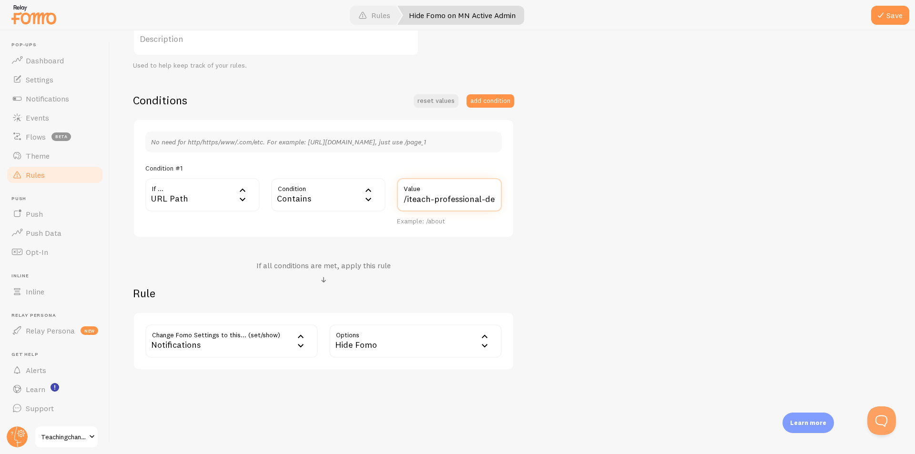
scroll to position [0, 99]
drag, startPoint x: 400, startPoint y: 199, endPoint x: 914, endPoint y: 207, distance: 514.6
click at [914, 207] on div "Edit Rule Customize Fomo by page path and more, like hide Notifications on your…" at bounding box center [512, 241] width 805 height 423
paste input "/mn-active-admin/"
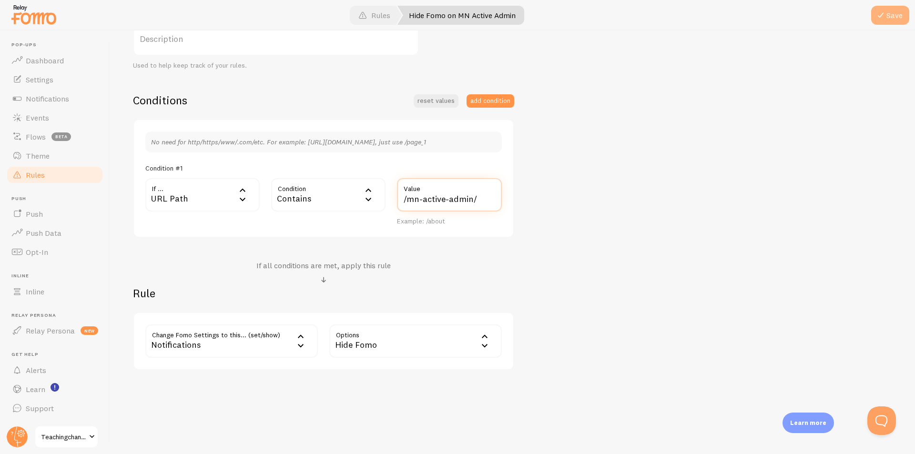
type input "/mn-active-admin/"
click at [894, 14] on button "Save" at bounding box center [890, 15] width 38 height 19
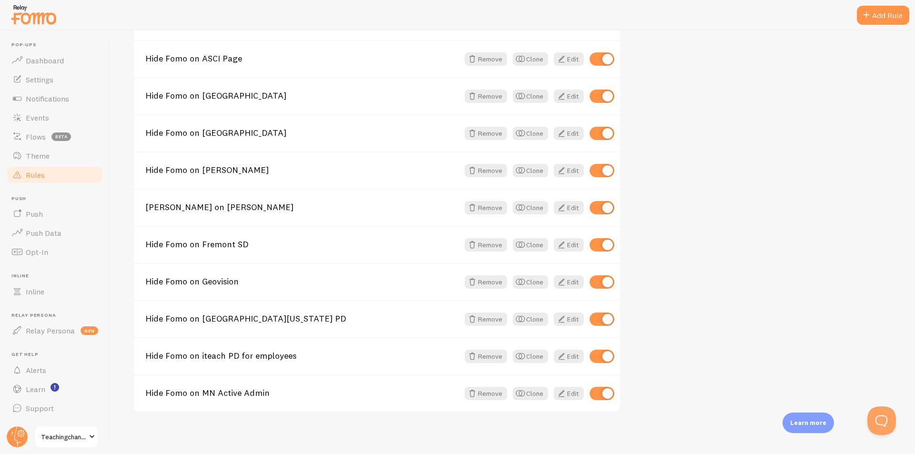
scroll to position [555, 0]
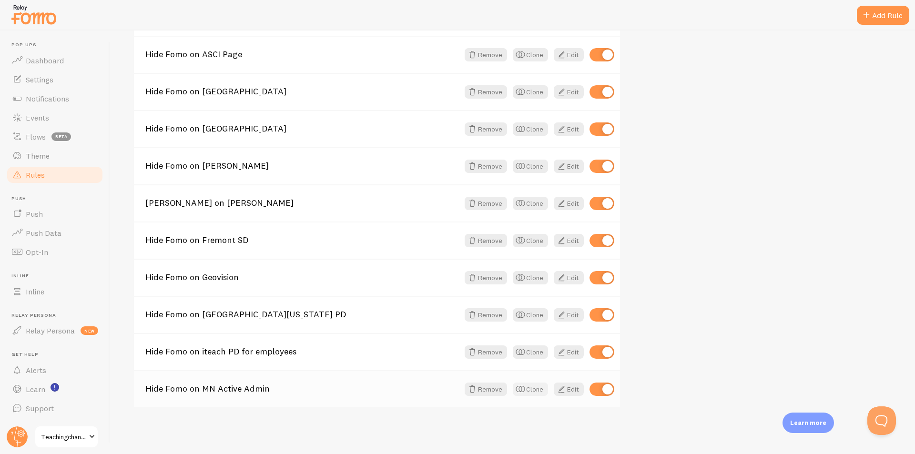
click at [529, 387] on button "Clone" at bounding box center [530, 389] width 35 height 13
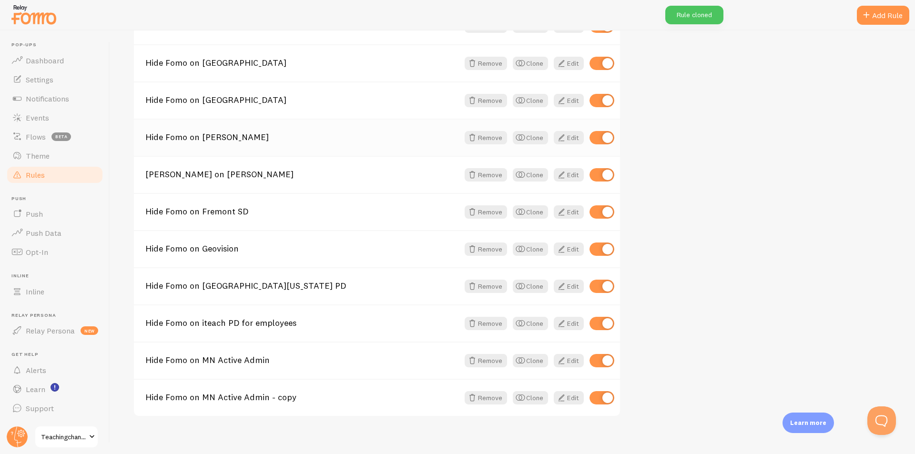
scroll to position [593, 0]
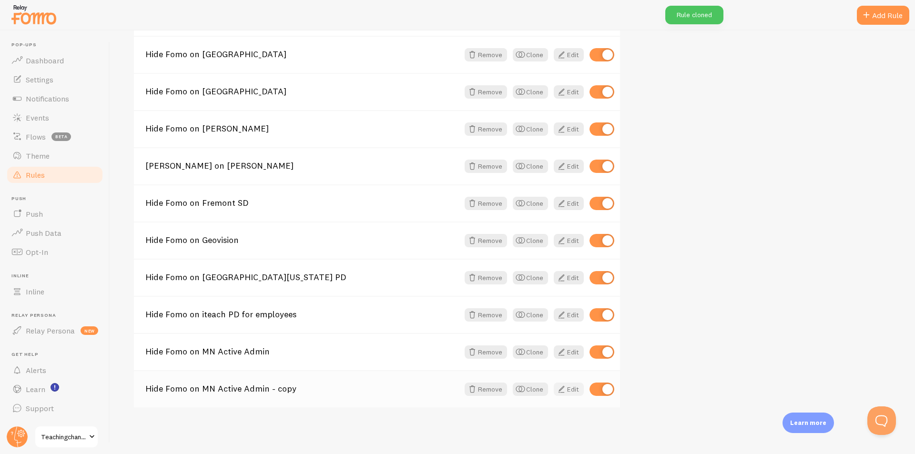
click at [573, 390] on link "Edit" at bounding box center [569, 389] width 30 height 13
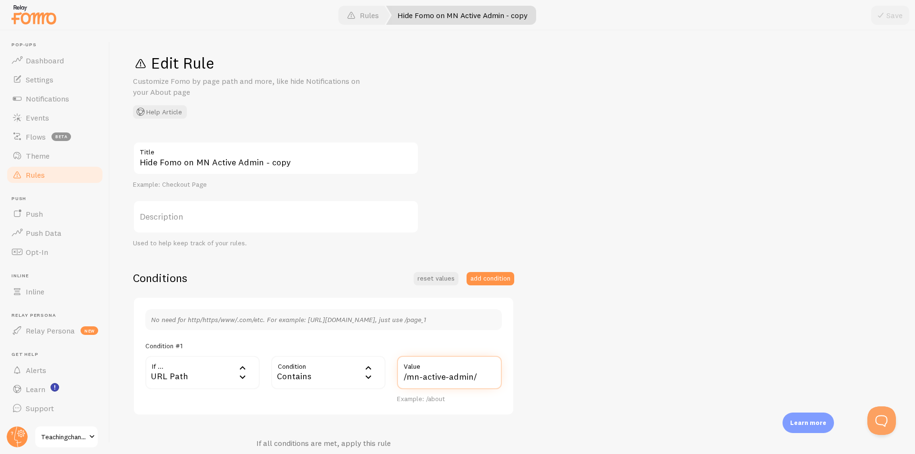
drag, startPoint x: 402, startPoint y: 376, endPoint x: 698, endPoint y: 375, distance: 296.3
click at [698, 375] on div "Hide Fomo on MN Active Admin - copy Title Example: Checkout Page Description Us…" at bounding box center [512, 344] width 759 height 406
paste input "retired"
type input "/mn-retired-admin/"
drag, startPoint x: 209, startPoint y: 163, endPoint x: 636, endPoint y: 146, distance: 427.2
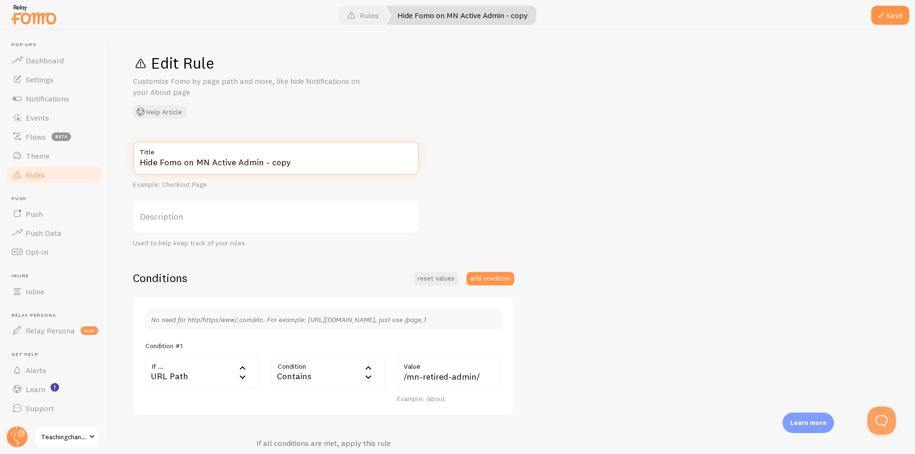
click at [632, 161] on div "Hide Fomo on MN Active Admin - copy Title Example: Checkout Page Description Us…" at bounding box center [512, 344] width 759 height 406
type input "Hide Fomo on MN Retired Admin"
click at [897, 14] on button "Save" at bounding box center [890, 15] width 38 height 19
